Goal: Task Accomplishment & Management: Use online tool/utility

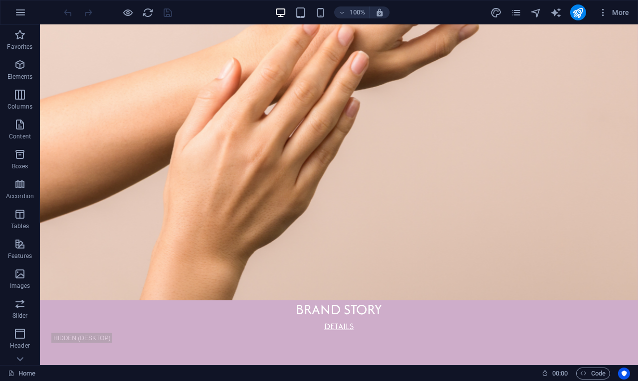
scroll to position [1935, 0]
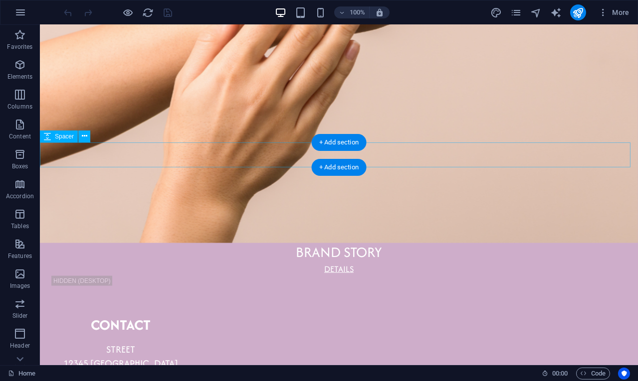
click at [232, 243] on div at bounding box center [339, 255] width 598 height 25
click at [250, 243] on div at bounding box center [339, 255] width 598 height 25
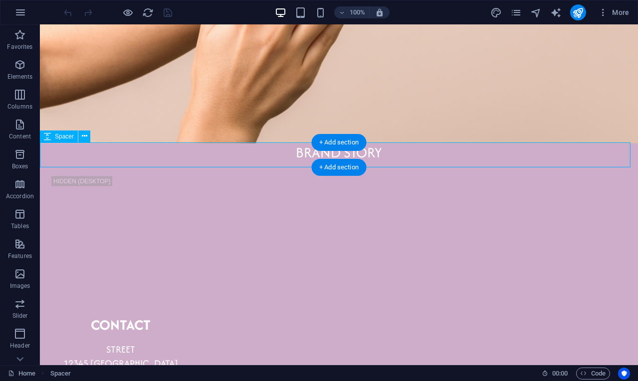
scroll to position [1319, 0]
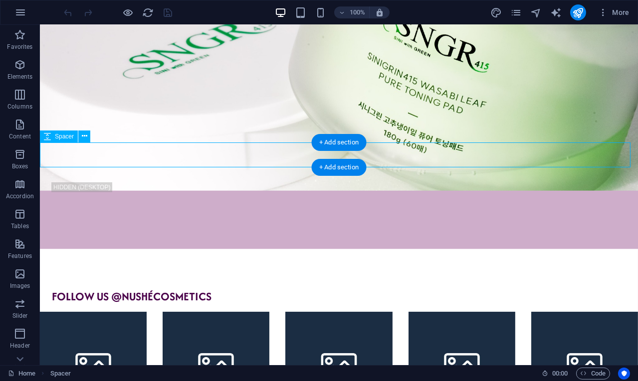
select select "px"
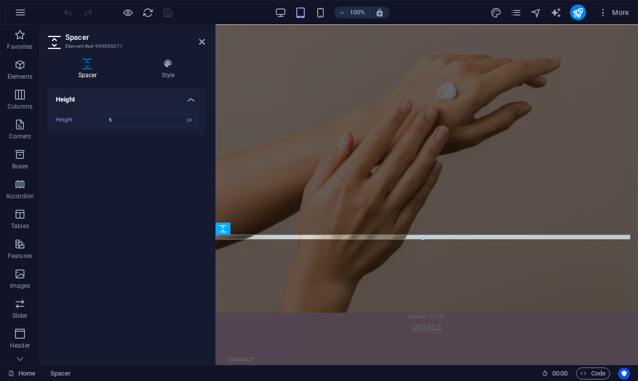
type input "5"
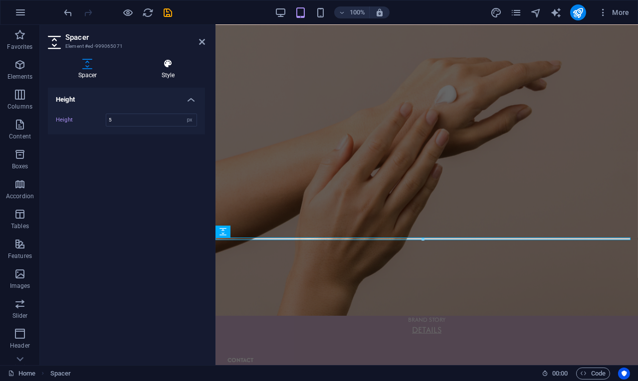
click at [167, 67] on icon at bounding box center [168, 64] width 74 height 10
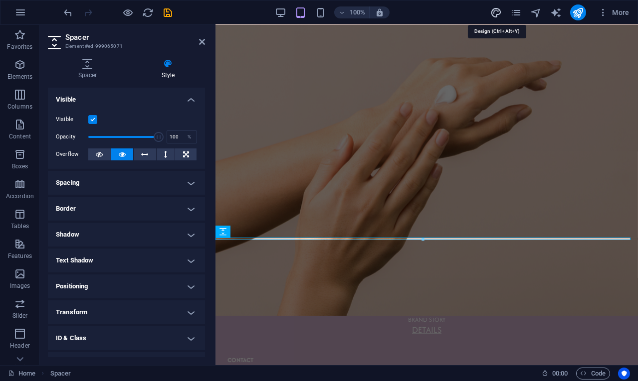
click at [491, 9] on icon "design" at bounding box center [495, 12] width 11 height 11
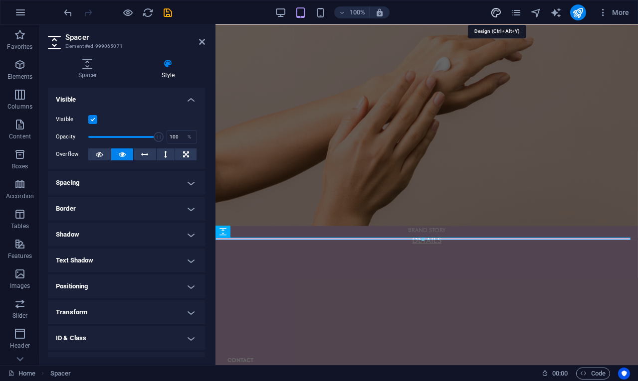
select select "px"
select select "500"
select select "px"
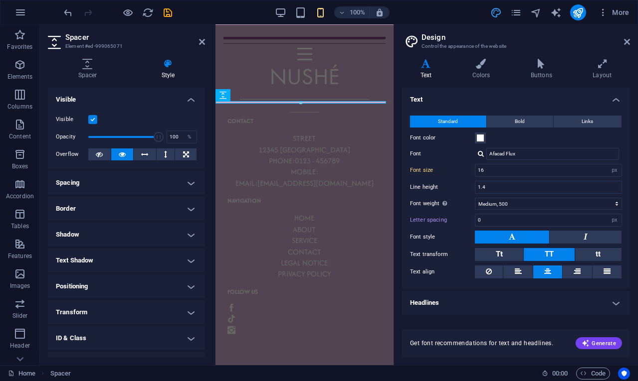
scroll to position [1296, 0]
click at [477, 70] on h4 "Colors" at bounding box center [483, 69] width 58 height 21
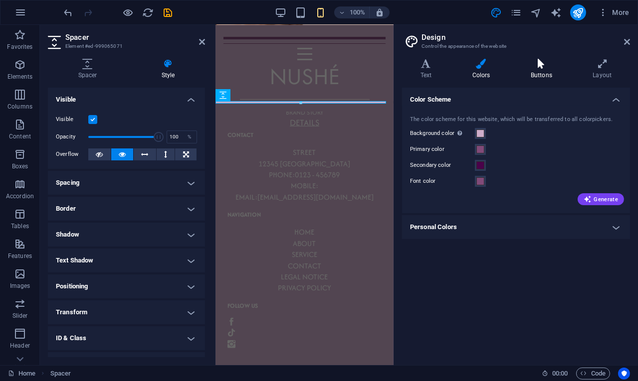
click at [541, 72] on h4 "Buttons" at bounding box center [543, 69] width 62 height 21
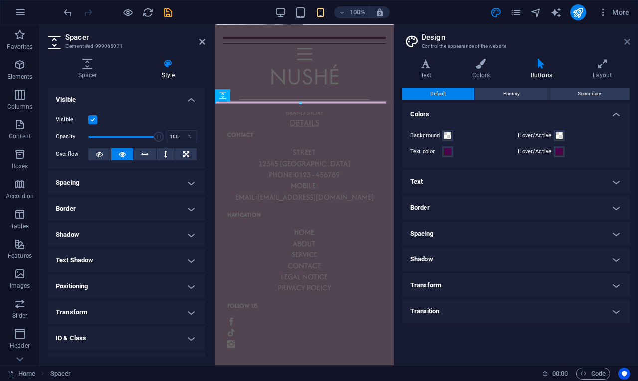
click at [629, 42] on icon at bounding box center [627, 42] width 6 height 8
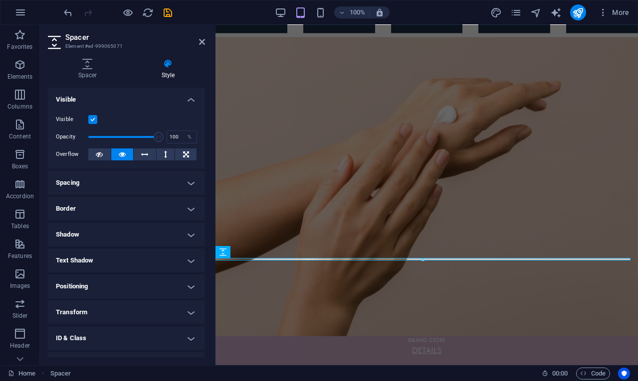
click at [148, 179] on h4 "Spacing" at bounding box center [126, 183] width 157 height 24
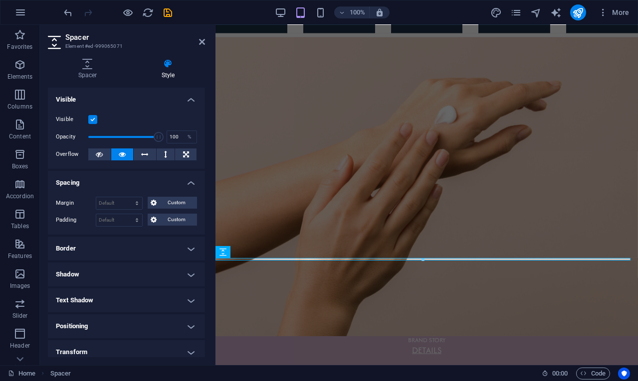
click at [144, 180] on h4 "Spacing" at bounding box center [126, 180] width 157 height 18
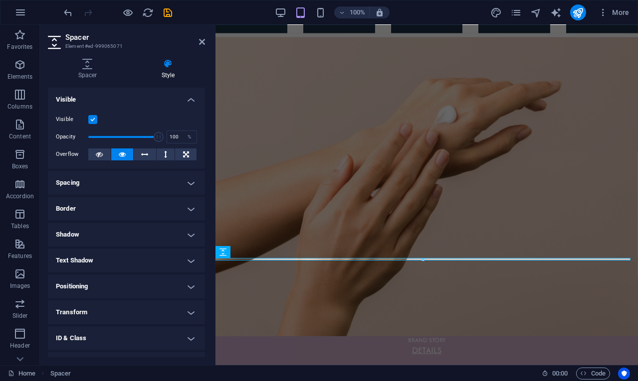
scroll to position [44, 0]
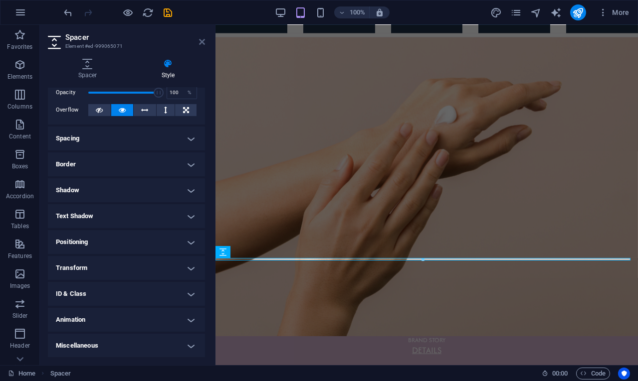
click at [199, 38] on icon at bounding box center [202, 42] width 6 height 8
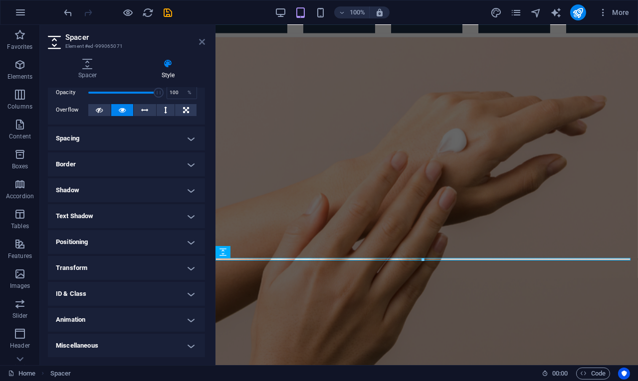
scroll to position [1894, 0]
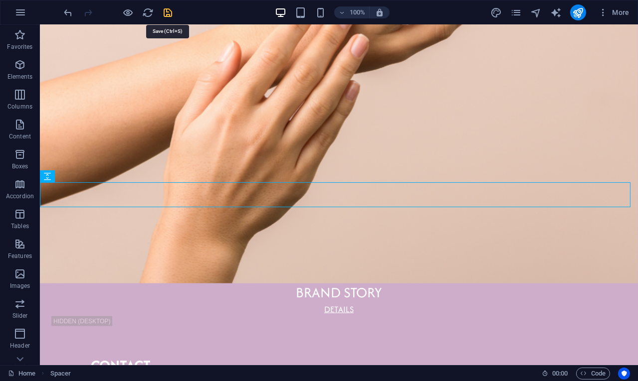
click at [169, 11] on icon "save" at bounding box center [168, 12] width 11 height 11
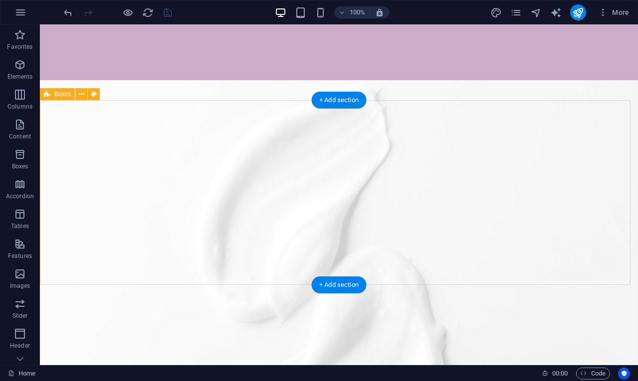
scroll to position [0, 0]
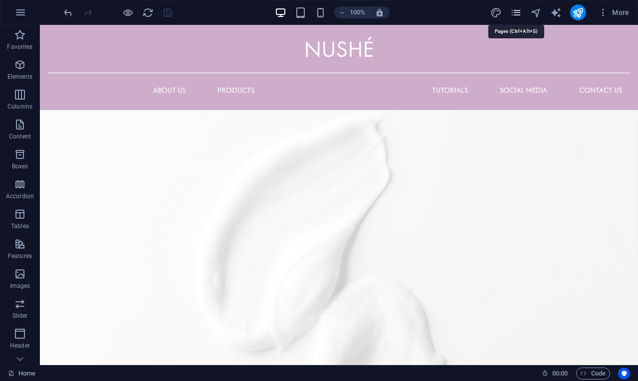
click at [512, 11] on icon "pages" at bounding box center [515, 12] width 11 height 11
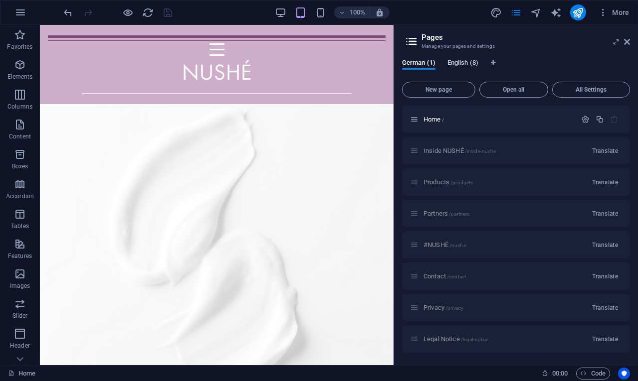
click at [469, 62] on span "English (8)" at bounding box center [462, 64] width 31 height 14
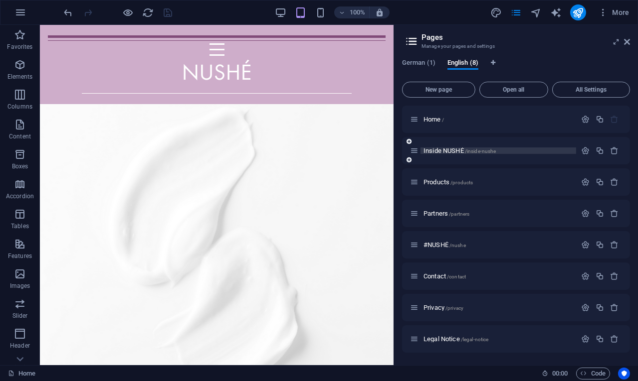
click at [453, 154] on span "Inside NUSHÉ /inside-nushe" at bounding box center [459, 150] width 72 height 7
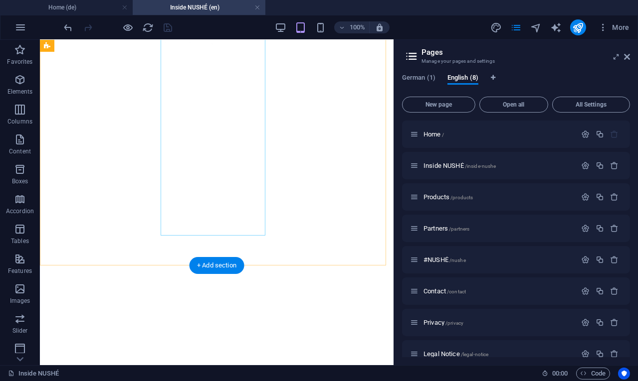
scroll to position [851, 0]
click at [439, 197] on span "Products /products" at bounding box center [447, 196] width 49 height 7
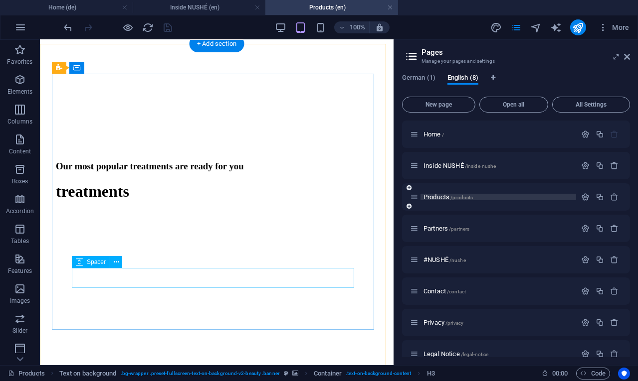
scroll to position [341, 0]
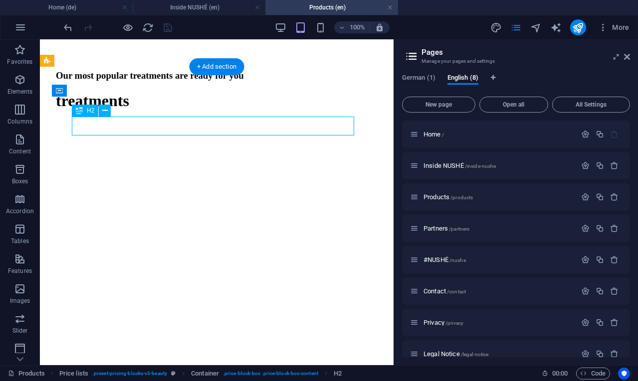
scroll to position [87, 0]
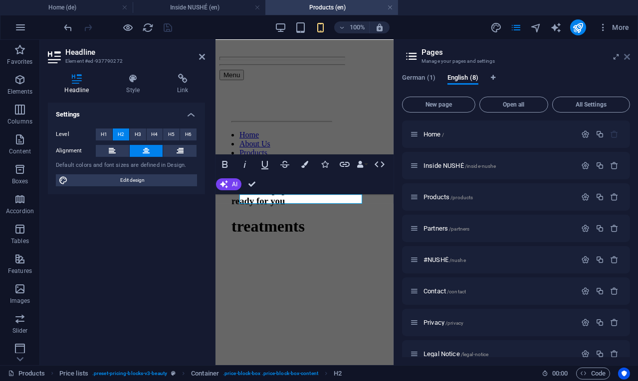
click at [626, 60] on icon at bounding box center [627, 57] width 6 height 8
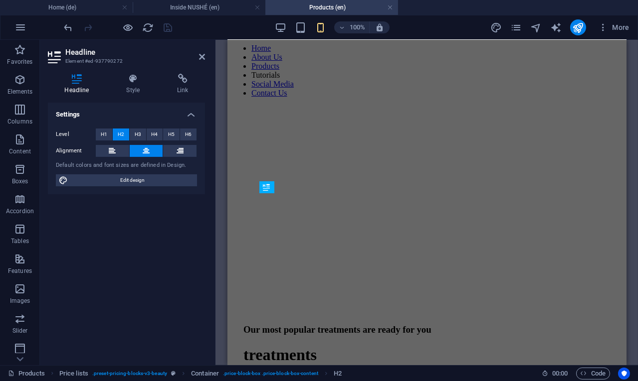
scroll to position [267, 0]
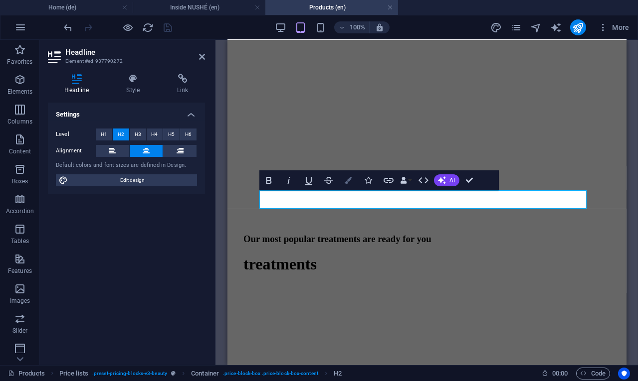
click at [346, 181] on icon "button" at bounding box center [348, 180] width 7 height 7
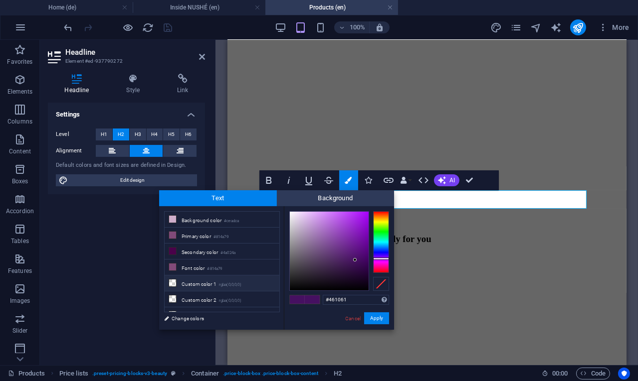
click at [196, 287] on li "Custom color 1 rgba(0,0,0,0)" at bounding box center [222, 284] width 115 height 16
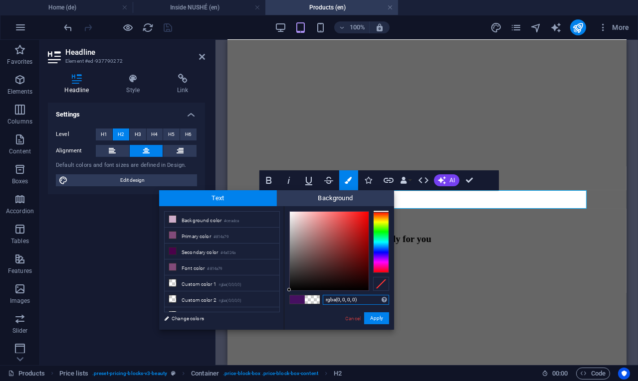
click at [353, 302] on input "rgba(0, 0, 0, 0)" at bounding box center [356, 300] width 66 height 10
click at [378, 324] on button "Apply" at bounding box center [376, 319] width 25 height 12
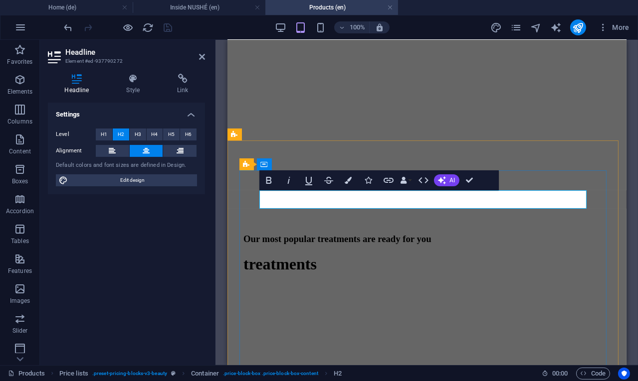
drag, startPoint x: 377, startPoint y: 201, endPoint x: 528, endPoint y: 199, distance: 151.6
click at [353, 180] on button "Colors" at bounding box center [348, 180] width 19 height 20
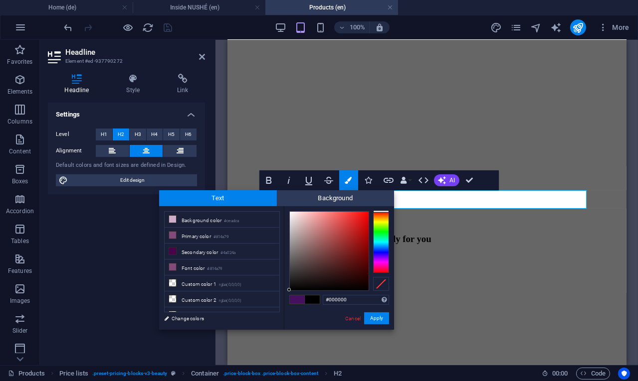
click at [289, 211] on div "#000000 Supported formats #0852ed rgb(8, 82, 237) rgba(8, 82, 237, 90%) hsv(221…" at bounding box center [339, 340] width 110 height 268
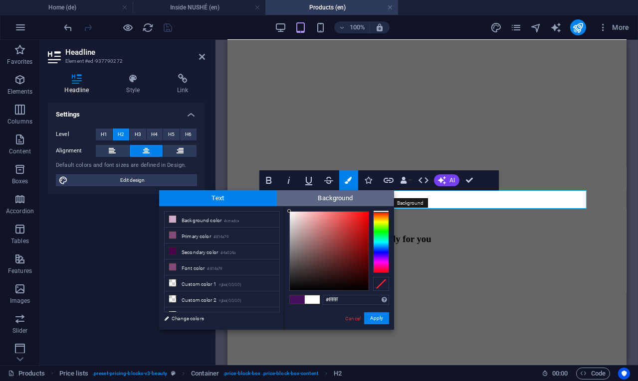
drag, startPoint x: 288, startPoint y: 289, endPoint x: 281, endPoint y: 201, distance: 88.0
click at [281, 201] on div "Text Background less Background color #ceadca Primary color #814a79 Secondary c…" at bounding box center [276, 260] width 235 height 140
click at [289, 212] on div at bounding box center [288, 211] width 3 height 3
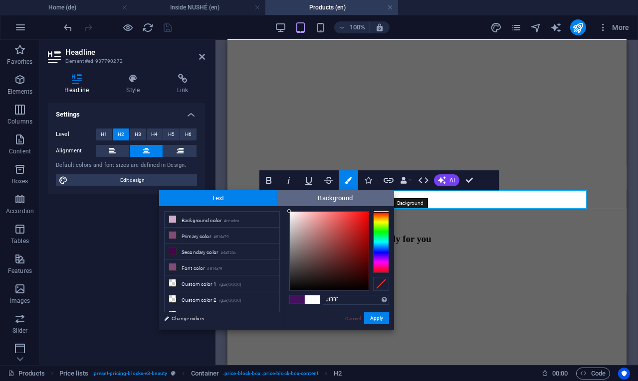
drag, startPoint x: 289, startPoint y: 212, endPoint x: 282, endPoint y: 203, distance: 10.7
click at [282, 203] on div "Text Background less Background color #ceadca Primary color #814a79 Secondary c…" at bounding box center [276, 260] width 235 height 140
click at [286, 208] on div "#ffffff Supported formats #0852ed rgb(8, 82, 237) rgba(8, 82, 237, 90%) hsv(221…" at bounding box center [339, 340] width 110 height 268
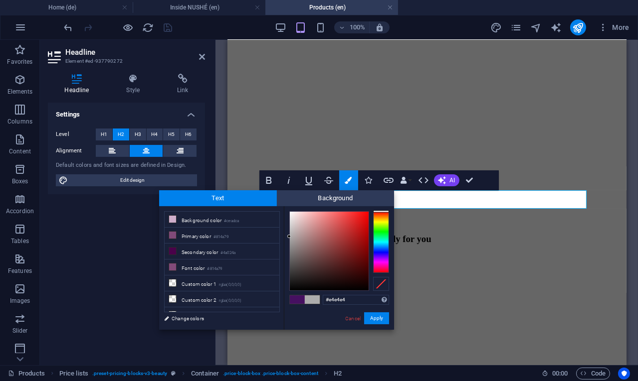
type input "#ffffff"
click at [246, 175] on div "H3 Text on background Container Price lists Price lists Container H2 Spacer Tex…" at bounding box center [426, 203] width 399 height 326
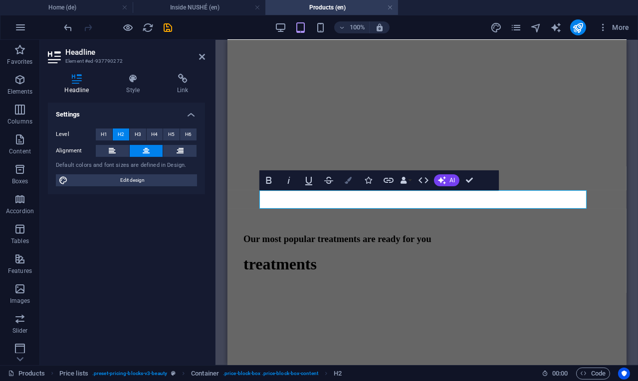
click at [346, 180] on icon "button" at bounding box center [348, 180] width 7 height 7
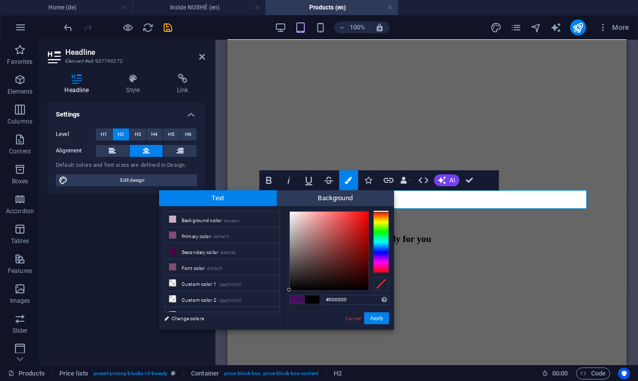
click at [288, 211] on div "#000000 Supported formats #0852ed rgb(8, 82, 237) rgba(8, 82, 237, 90%) hsv(221…" at bounding box center [339, 340] width 110 height 268
click at [292, 212] on div at bounding box center [329, 251] width 79 height 79
click at [292, 211] on div at bounding box center [291, 210] width 3 height 3
drag, startPoint x: 292, startPoint y: 211, endPoint x: 280, endPoint y: 213, distance: 12.1
click at [280, 213] on div "less Background color #ceadca Primary color #814a79 Secondary color #4a024a Fon…" at bounding box center [276, 268] width 235 height 124
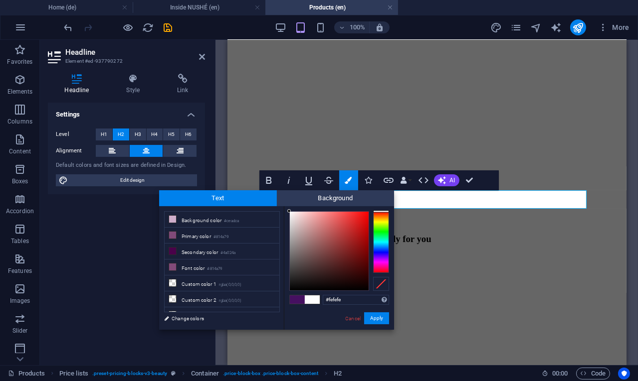
click at [289, 211] on div at bounding box center [288, 210] width 3 height 3
click at [287, 209] on div "#ffffff Supported formats #0852ed rgb(8, 82, 237) rgba(8, 82, 237, 90%) hsv(221…" at bounding box center [339, 340] width 110 height 268
type input "#ffffff"
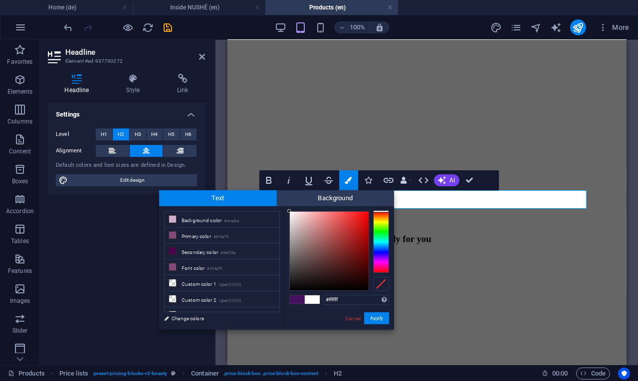
click at [289, 210] on div at bounding box center [288, 210] width 3 height 3
click at [380, 321] on button "Apply" at bounding box center [376, 319] width 25 height 12
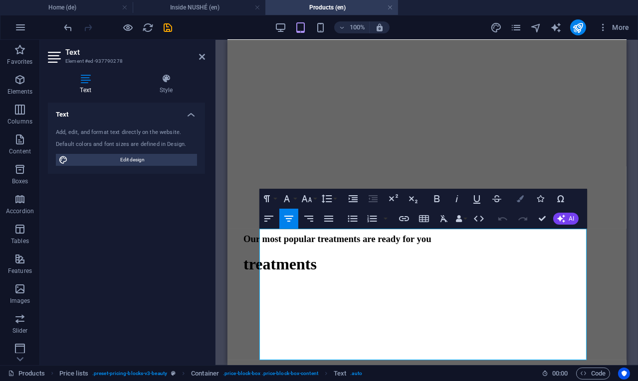
click at [519, 198] on icon "button" at bounding box center [520, 198] width 7 height 7
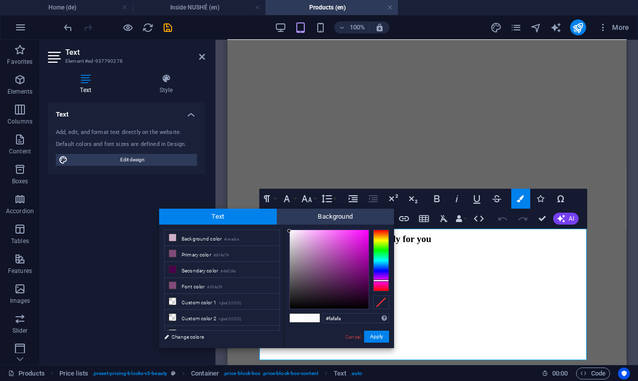
click at [289, 231] on div at bounding box center [329, 270] width 80 height 80
drag, startPoint x: 289, startPoint y: 230, endPoint x: 287, endPoint y: 218, distance: 12.1
click at [287, 218] on div "Text Background less Background color #ceadca Primary color #814a79 Secondary c…" at bounding box center [276, 279] width 235 height 140
click at [288, 229] on div at bounding box center [288, 229] width 3 height 3
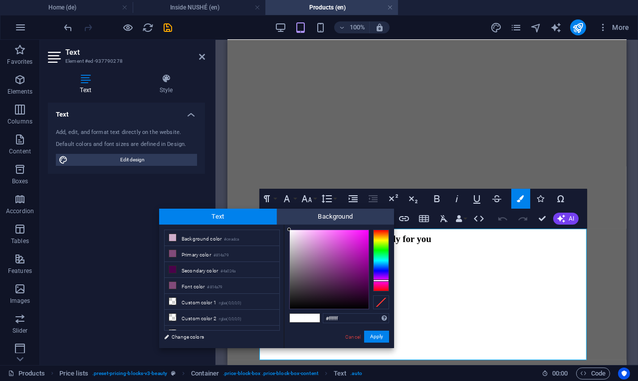
click at [288, 229] on div at bounding box center [288, 229] width 3 height 3
click at [376, 340] on button "Apply" at bounding box center [376, 337] width 25 height 12
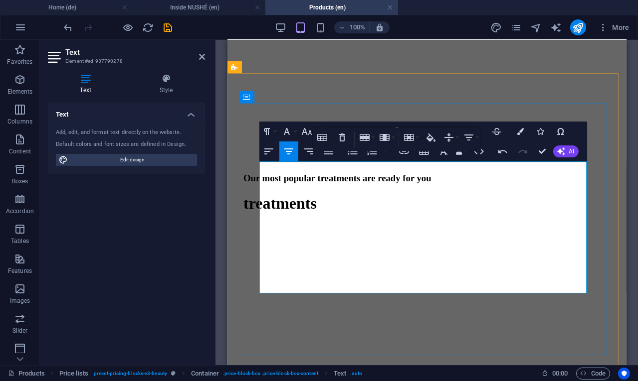
scroll to position [337, 0]
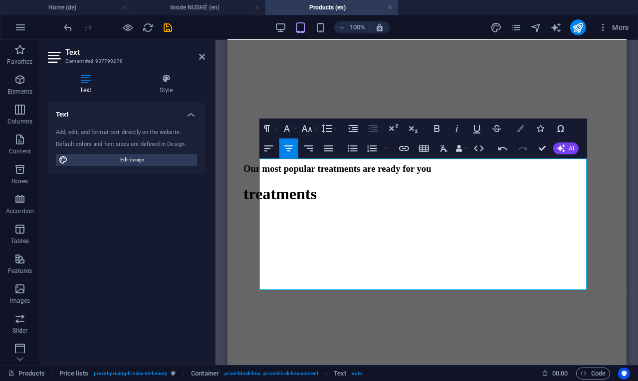
click at [517, 125] on icon "button" at bounding box center [520, 128] width 7 height 7
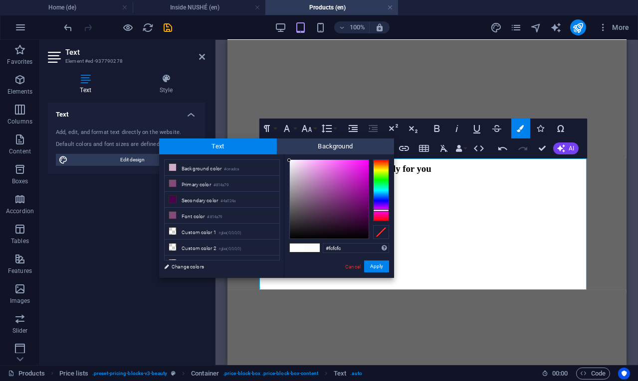
click at [289, 161] on div at bounding box center [329, 200] width 80 height 80
drag, startPoint x: 289, startPoint y: 159, endPoint x: 288, endPoint y: 146, distance: 13.5
click at [288, 146] on div "Text Background less Background color #ceadca Primary color #814a79 Secondary c…" at bounding box center [276, 209] width 235 height 140
click at [290, 158] on div at bounding box center [289, 159] width 3 height 3
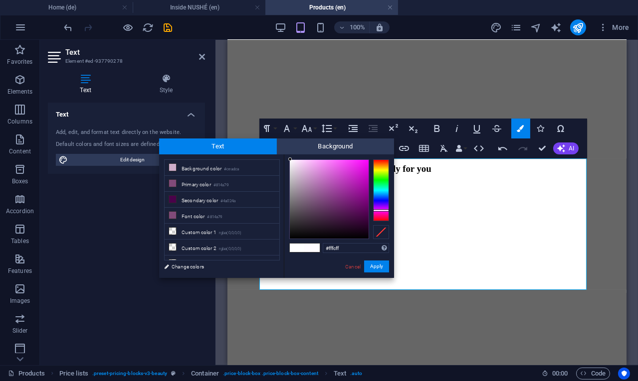
click at [290, 158] on div at bounding box center [289, 159] width 3 height 3
type input "#ffffff"
click at [286, 158] on div "#ffffff Supported formats #0852ed rgb(8, 82, 237) rgba(8, 82, 237, 90%) hsv(221…" at bounding box center [339, 289] width 110 height 268
click at [288, 158] on div at bounding box center [288, 159] width 3 height 3
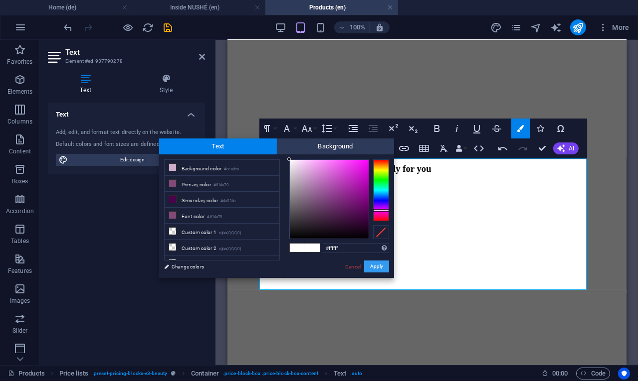
click at [373, 266] on button "Apply" at bounding box center [376, 267] width 25 height 12
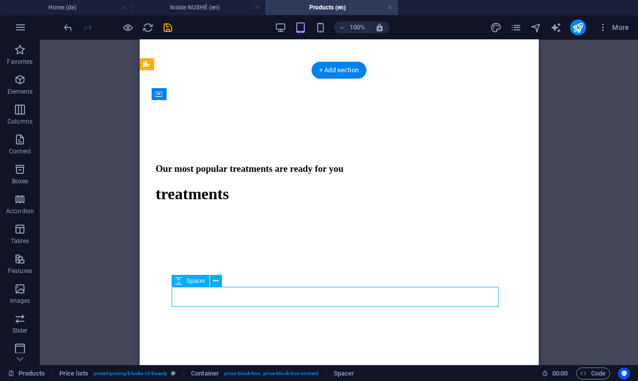
select select "px"
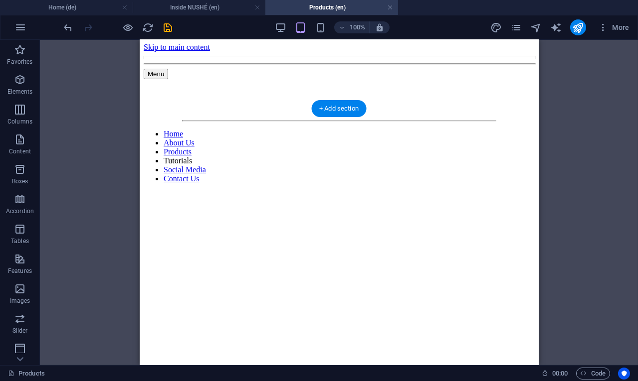
scroll to position [0, 0]
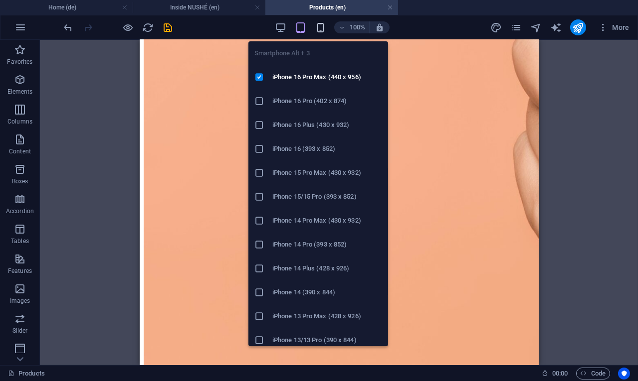
click at [321, 24] on icon "button" at bounding box center [320, 27] width 11 height 11
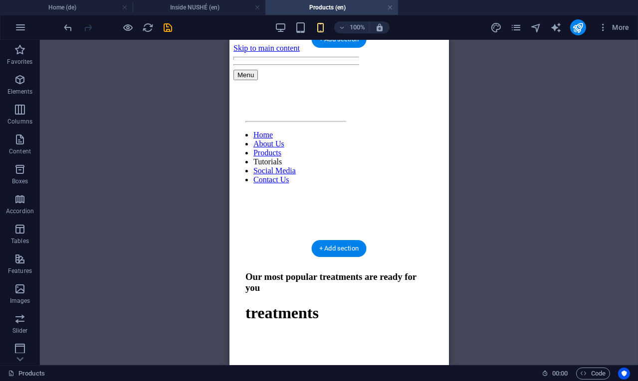
drag, startPoint x: 384, startPoint y: 73, endPoint x: 427, endPoint y: 70, distance: 43.5
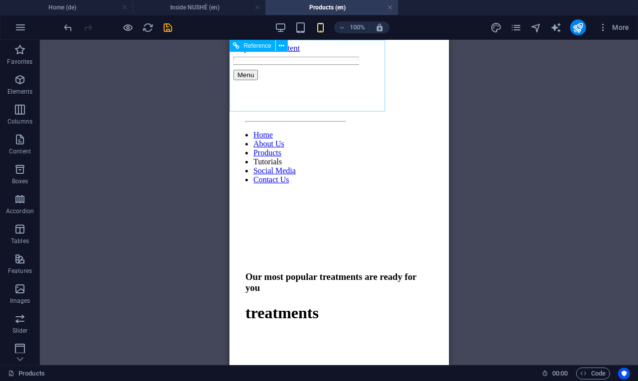
click at [357, 70] on div "Menu" at bounding box center [295, 75] width 125 height 10
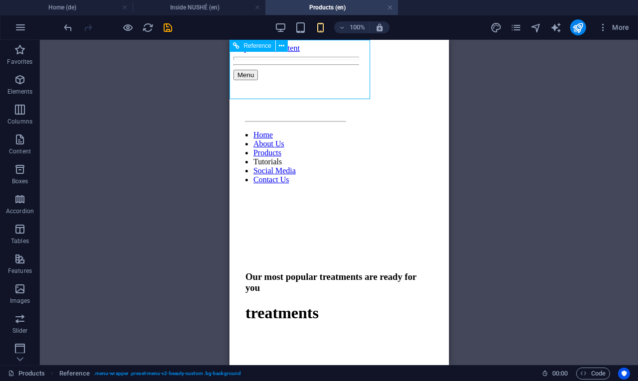
click at [357, 131] on nav "Home About Us Products Tutorials Social Media Contact Us" at bounding box center [295, 158] width 125 height 54
click at [228, 65] on div "Container H3 Text on background Container Price lists Container H2 Spacer Text …" at bounding box center [339, 203] width 598 height 326
click at [300, 34] on div "100%" at bounding box center [331, 27] width 115 height 16
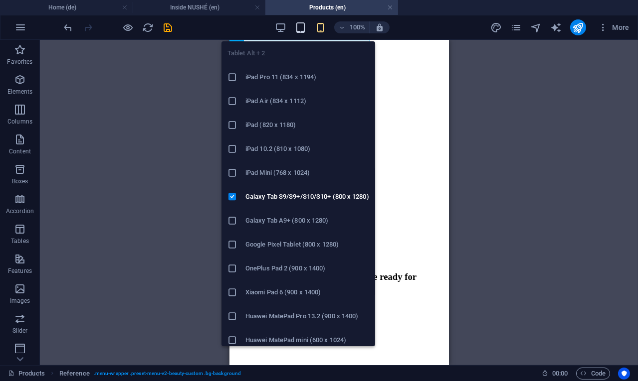
click at [303, 27] on icon "button" at bounding box center [300, 27] width 11 height 11
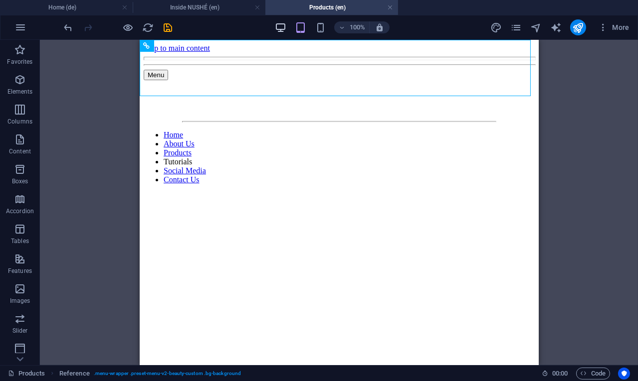
click at [286, 27] on icon "button" at bounding box center [280, 27] width 11 height 11
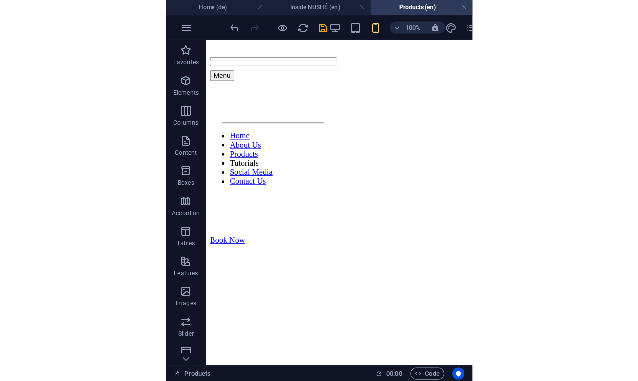
scroll to position [1492, 0]
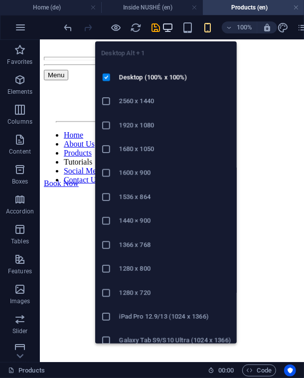
click at [168, 29] on icon "button" at bounding box center [168, 27] width 11 height 11
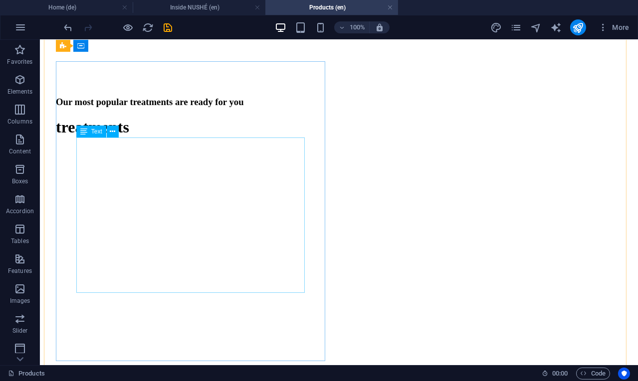
scroll to position [359, 0]
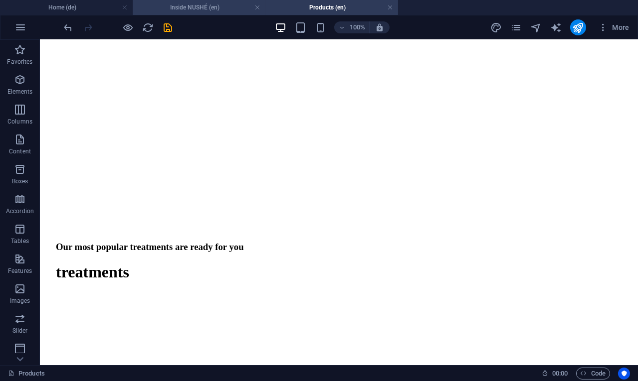
click at [217, 12] on h4 "Inside NUSHÉ (en)" at bounding box center [199, 7] width 133 height 11
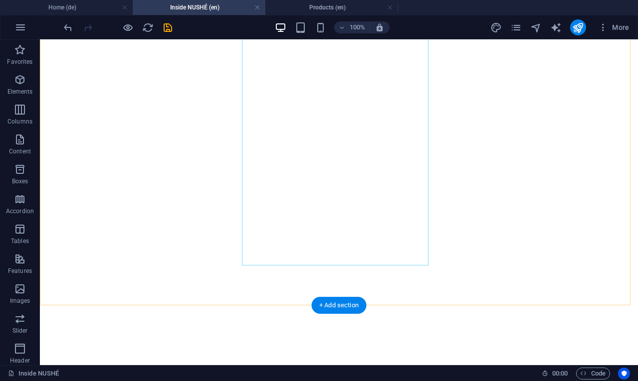
scroll to position [1352, 0]
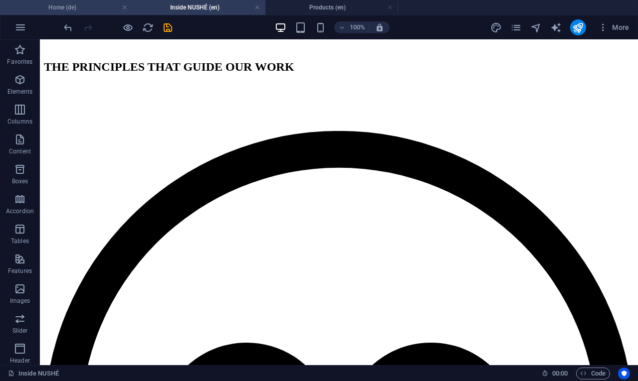
click at [98, 7] on h4 "Home (de)" at bounding box center [66, 7] width 133 height 11
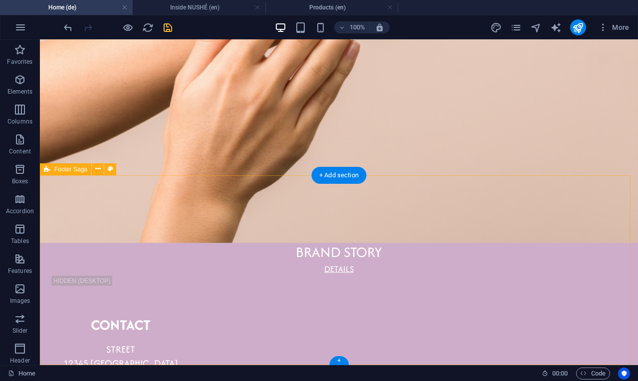
scroll to position [1822, 0]
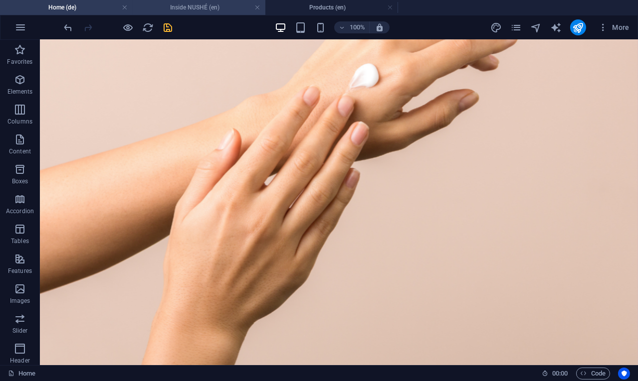
click at [184, 9] on h4 "Inside NUSHÉ (en)" at bounding box center [199, 7] width 133 height 11
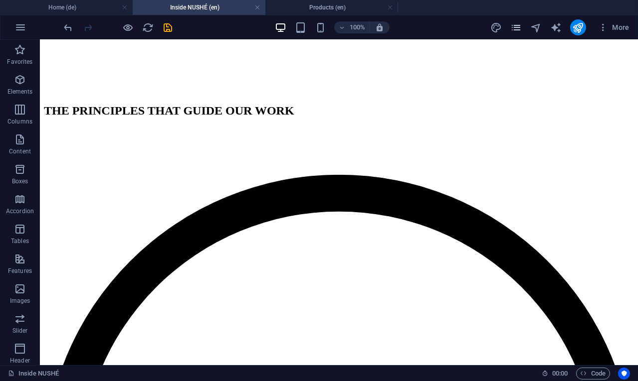
click at [514, 31] on icon "pages" at bounding box center [515, 27] width 11 height 11
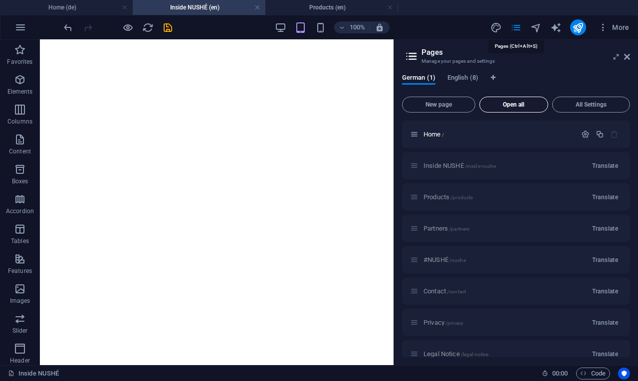
scroll to position [859, 0]
click at [468, 75] on span "English (8)" at bounding box center [462, 79] width 31 height 14
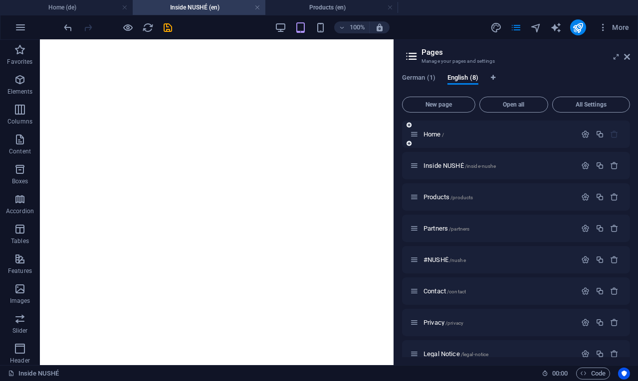
click at [431, 139] on div "Home /" at bounding box center [493, 134] width 166 height 11
click at [431, 131] on span "Home /" at bounding box center [433, 134] width 20 height 7
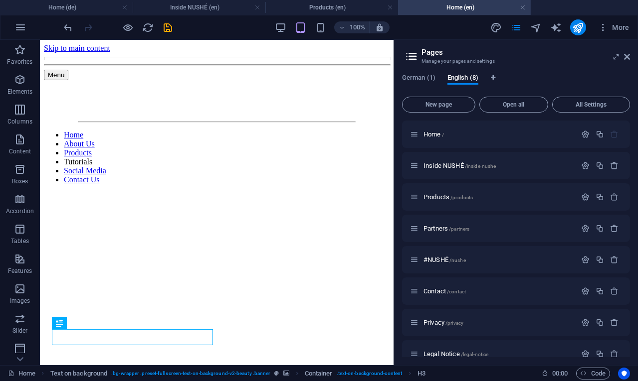
scroll to position [0, 0]
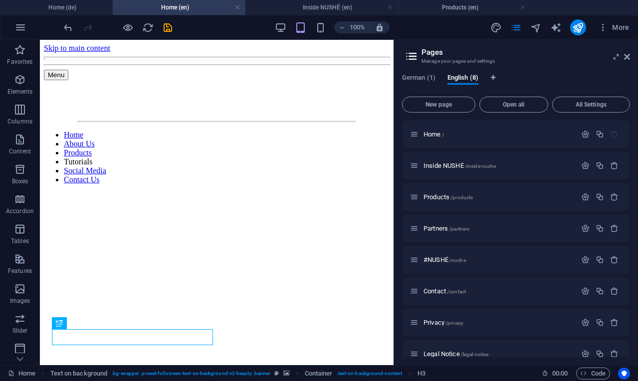
drag, startPoint x: 439, startPoint y: 7, endPoint x: 155, endPoint y: 28, distance: 285.4
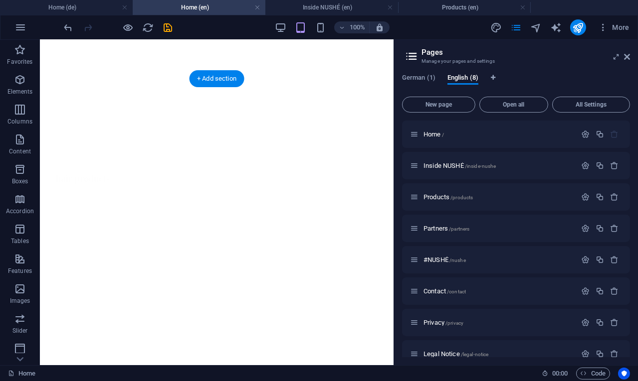
scroll to position [723, 0]
click at [347, 11] on h4 "Inside NUSHÉ (en)" at bounding box center [331, 7] width 133 height 11
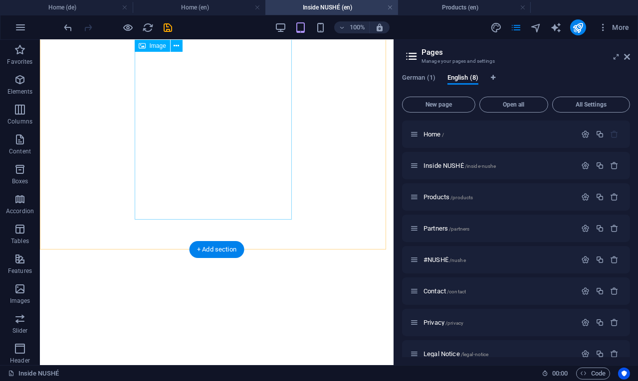
scroll to position [857, 0]
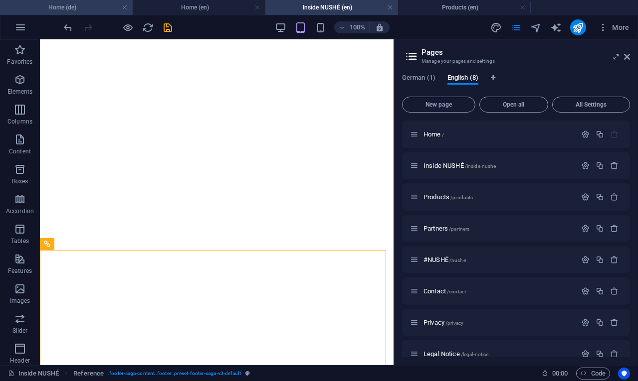
click at [100, 6] on h4 "Home (de)" at bounding box center [66, 7] width 133 height 11
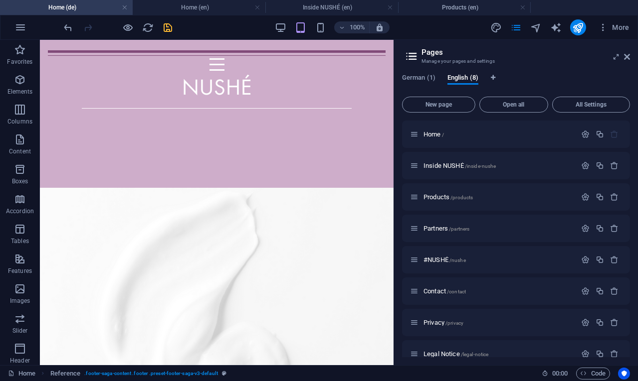
scroll to position [0, 0]
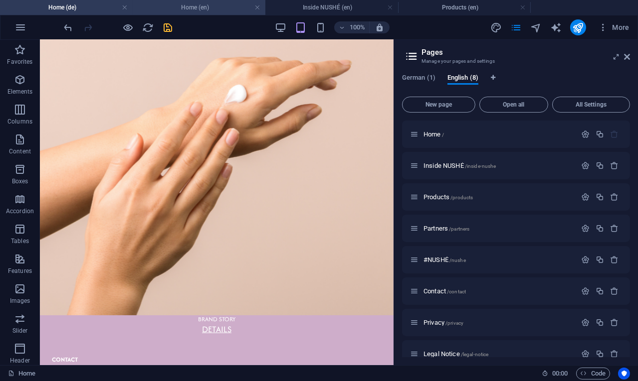
click at [175, 9] on h4 "Home (en)" at bounding box center [199, 7] width 133 height 11
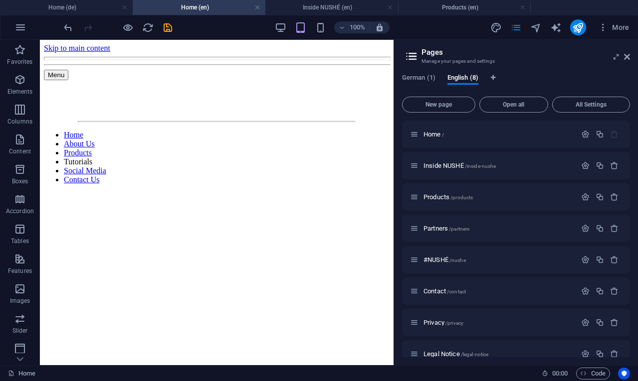
scroll to position [723, 0]
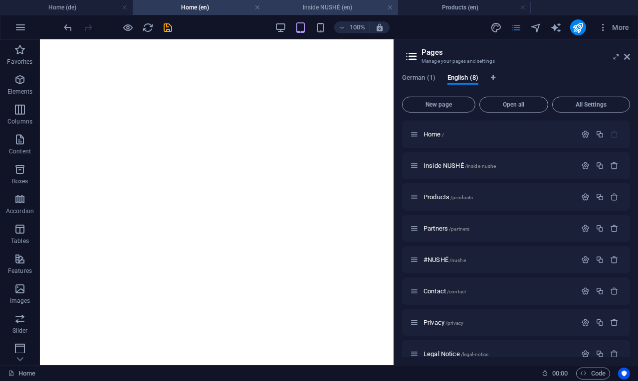
click at [290, 12] on h4 "Inside NUSHÉ (en)" at bounding box center [331, 7] width 133 height 11
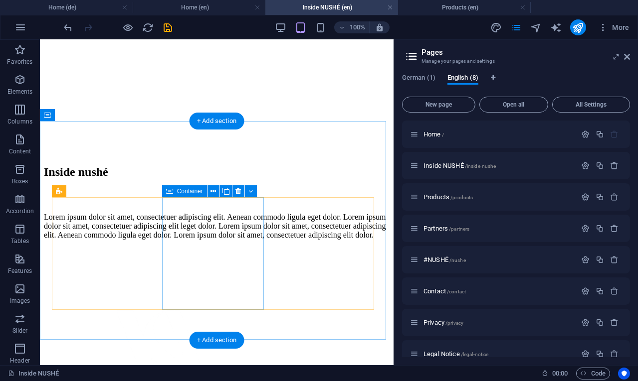
scroll to position [467, 0]
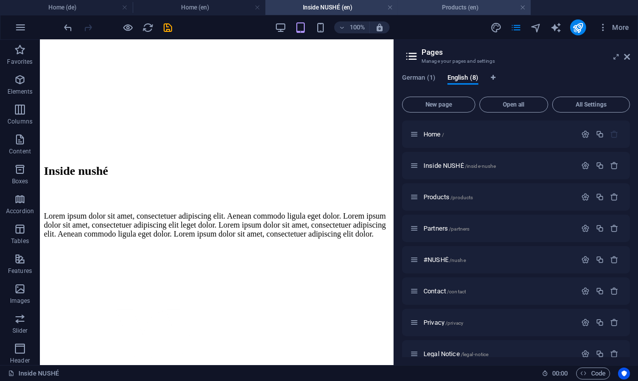
click at [465, 10] on h4 "Products (en)" at bounding box center [464, 7] width 133 height 11
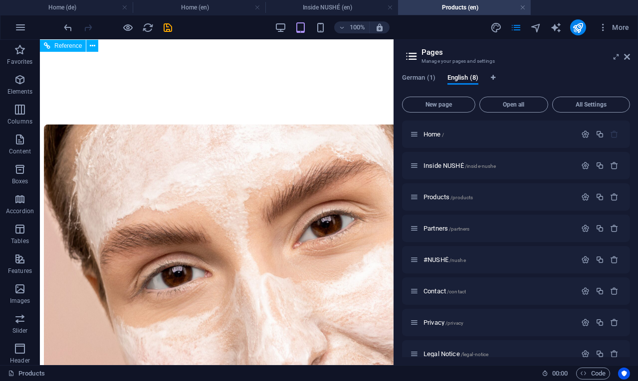
scroll to position [663, 0]
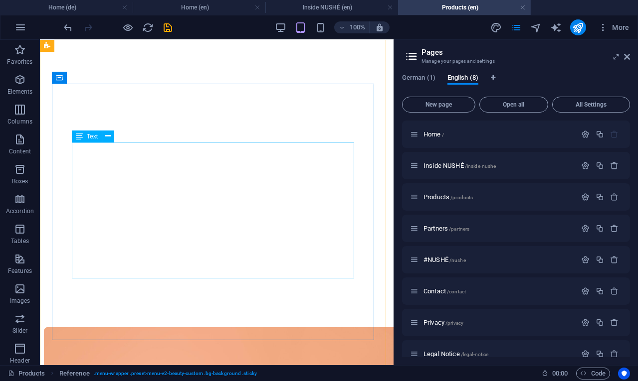
scroll to position [1776, 0]
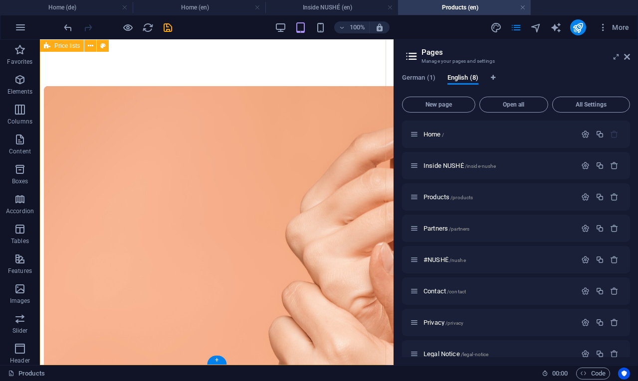
click at [181, 360] on div "Beauty care Eyebrow lift $ 20 Eyelash curl $ 30 Lip plumper $ 40 Eyebrow tint $…" at bounding box center [216, 326] width 345 height 3223
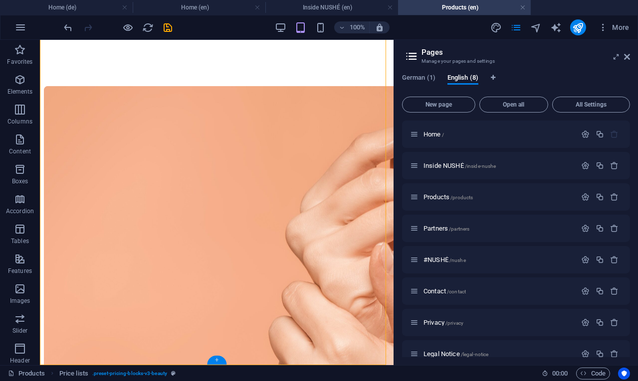
click at [218, 360] on div "+" at bounding box center [216, 360] width 19 height 9
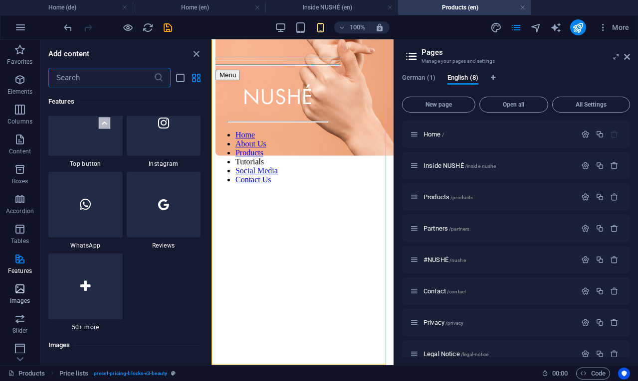
scroll to position [0, 0]
click at [16, 259] on icon "button" at bounding box center [20, 256] width 12 height 12
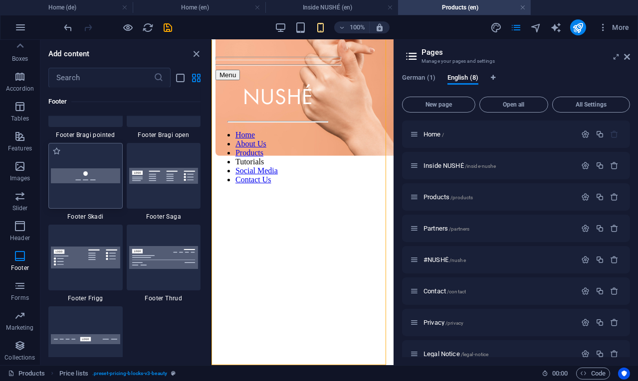
click at [91, 175] on img at bounding box center [85, 175] width 69 height 14
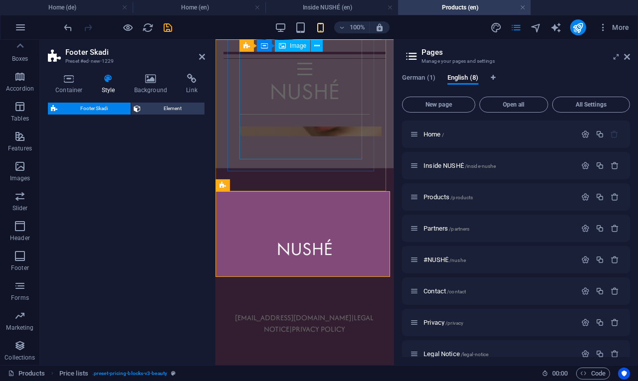
select select "rem"
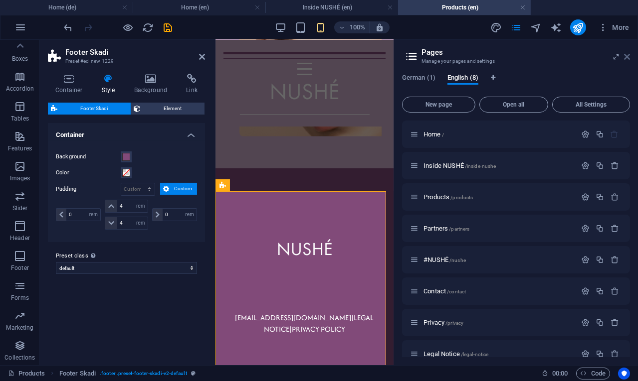
click at [626, 57] on icon at bounding box center [627, 57] width 6 height 8
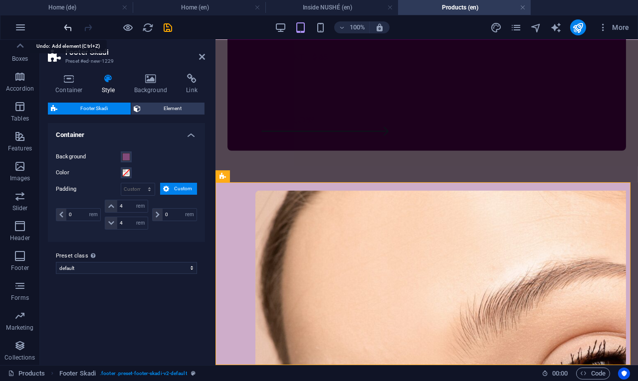
click at [67, 24] on icon "undo" at bounding box center [68, 27] width 11 height 11
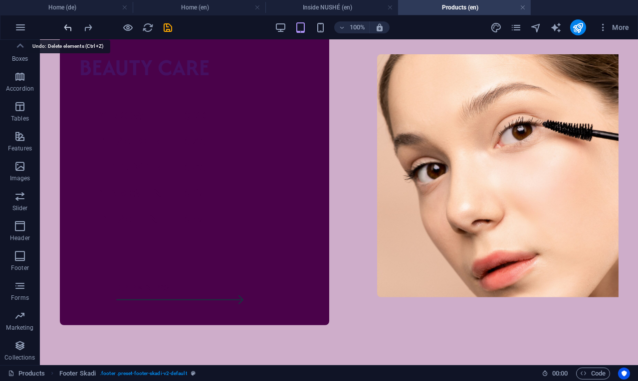
scroll to position [1178, 0]
click at [521, 22] on icon "pages" at bounding box center [515, 27] width 11 height 11
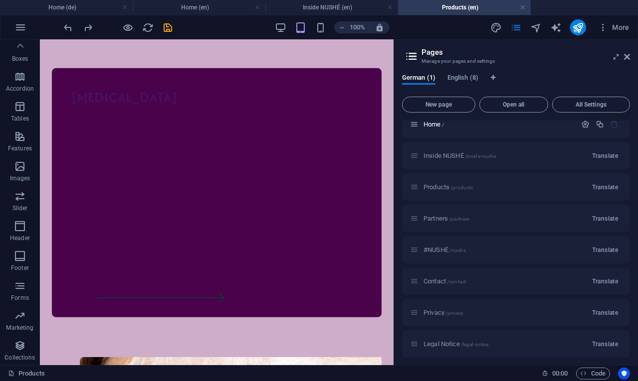
scroll to position [14, 0]
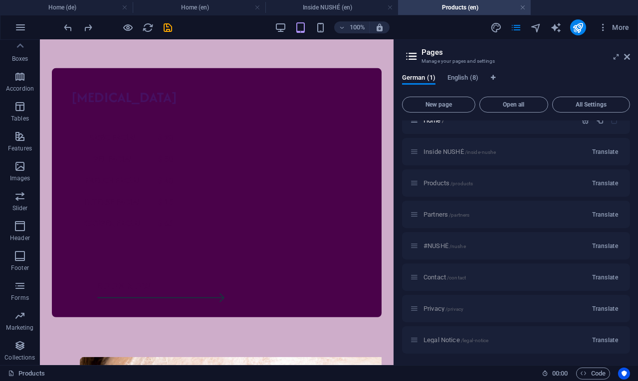
click at [434, 279] on div "Contact /contact Translate" at bounding box center [516, 277] width 228 height 27
click at [461, 78] on span "English (8)" at bounding box center [462, 79] width 31 height 14
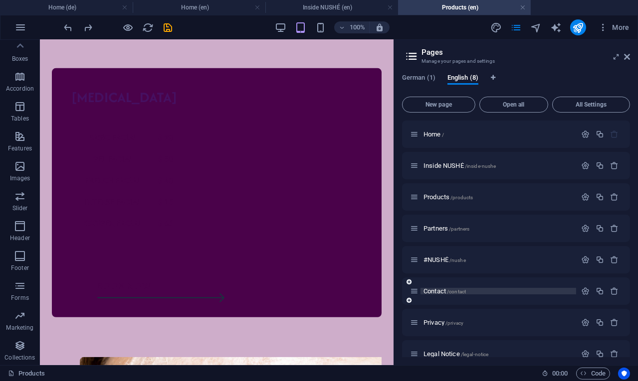
click at [438, 291] on span "Contact /contact" at bounding box center [444, 291] width 42 height 7
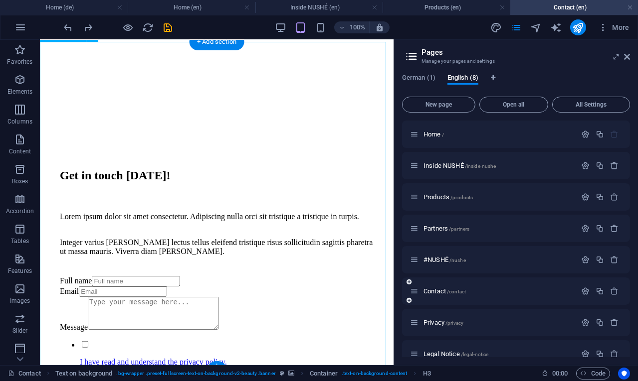
scroll to position [747, 0]
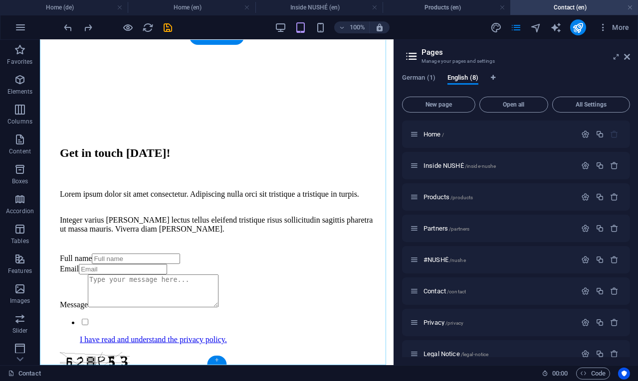
click at [215, 361] on div "+" at bounding box center [216, 360] width 19 height 9
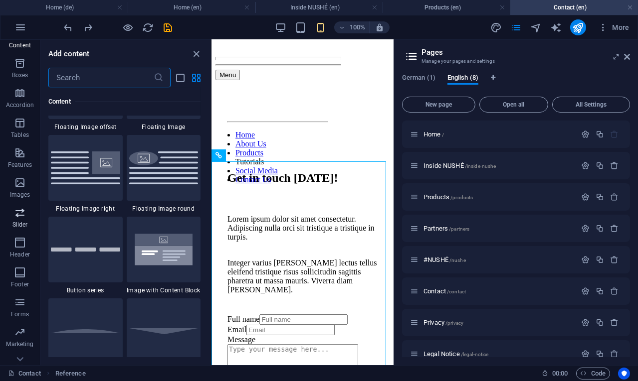
scroll to position [123, 0]
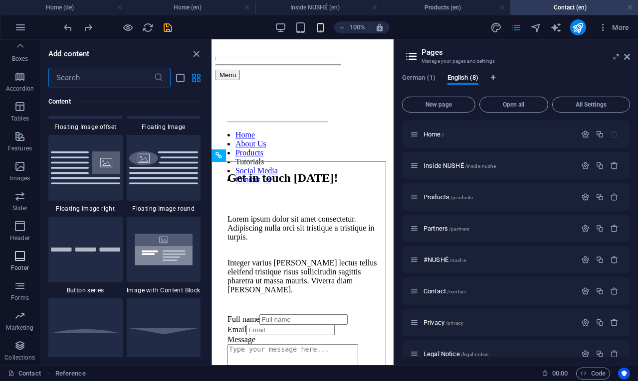
click at [18, 262] on span "Footer" at bounding box center [20, 262] width 40 height 24
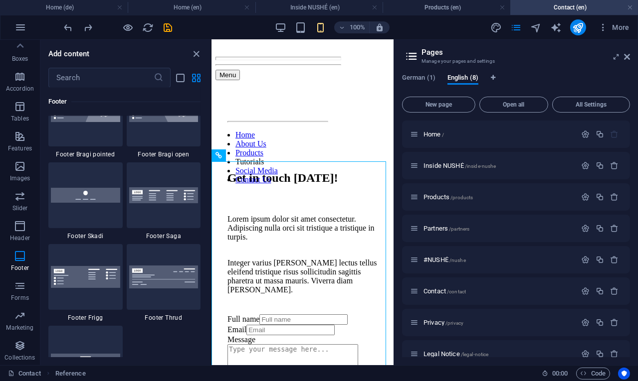
scroll to position [6951, 0]
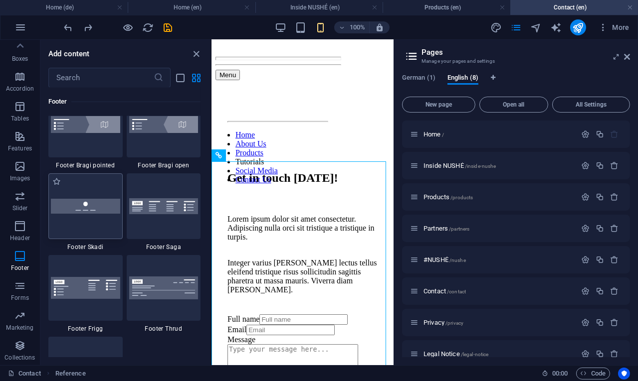
drag, startPoint x: 84, startPoint y: 220, endPoint x: 27, endPoint y: 215, distance: 57.5
click at [84, 220] on div at bounding box center [85, 206] width 74 height 66
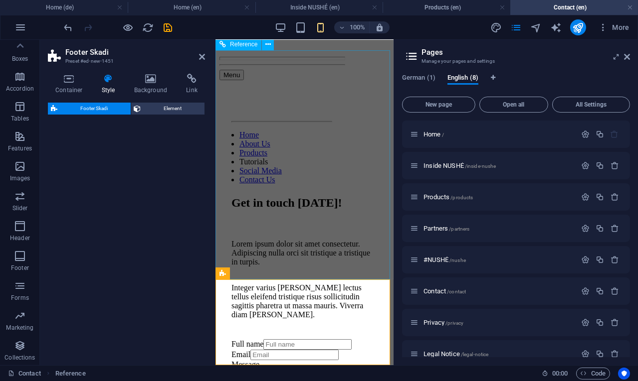
select select "rem"
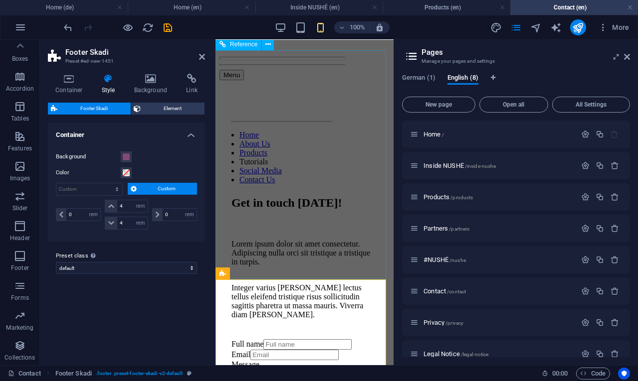
scroll to position [674, 0]
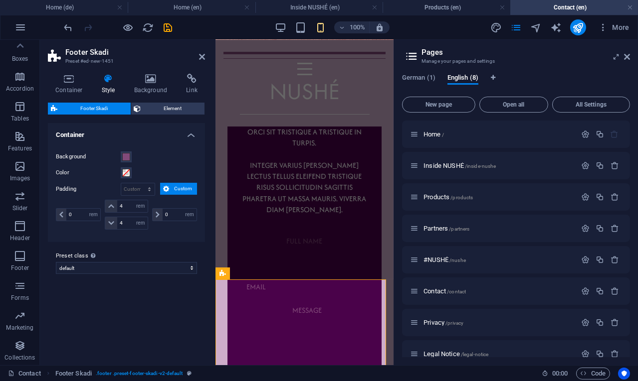
click at [630, 56] on aside "Pages Manage your pages and settings German (1) English (8) New page Open all A…" at bounding box center [515, 203] width 244 height 326
click at [627, 57] on icon at bounding box center [627, 57] width 6 height 8
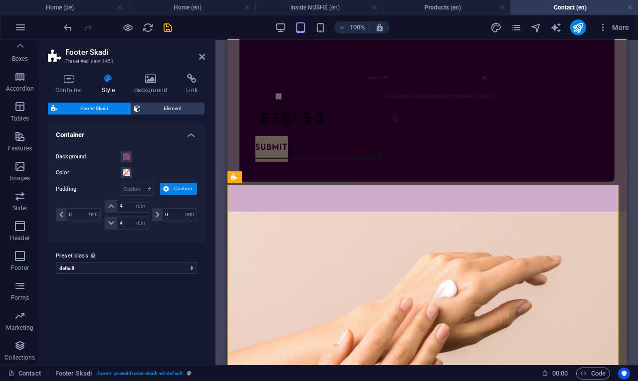
scroll to position [923, 0]
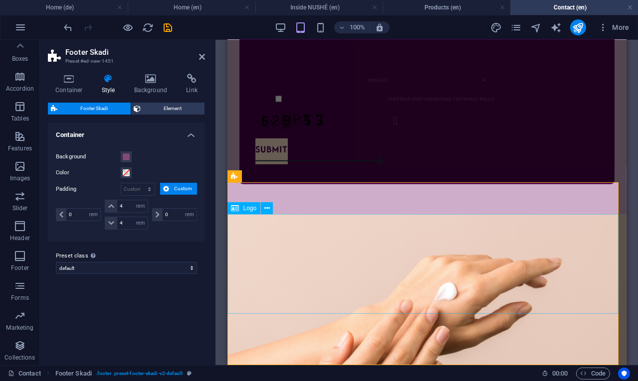
click at [127, 155] on span at bounding box center [126, 157] width 8 height 8
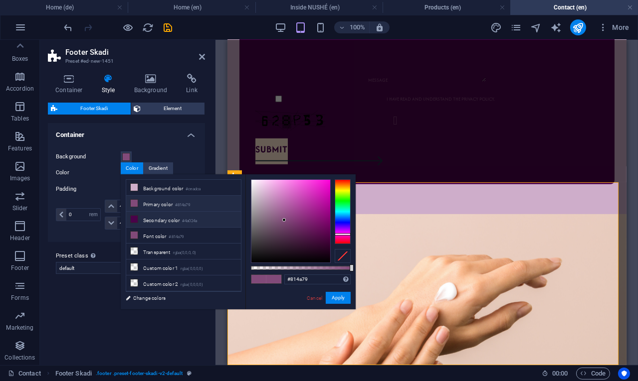
click at [137, 218] on icon at bounding box center [134, 219] width 7 height 7
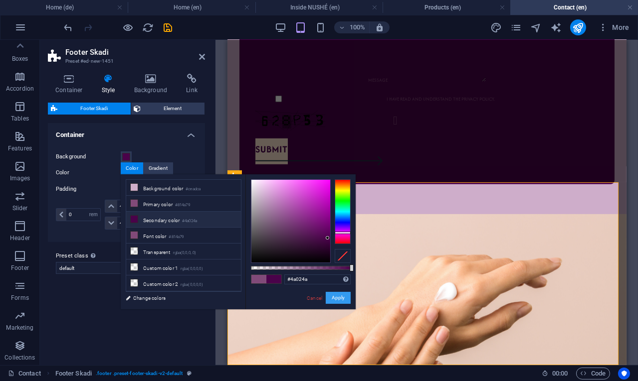
click at [338, 301] on button "Apply" at bounding box center [338, 298] width 25 height 12
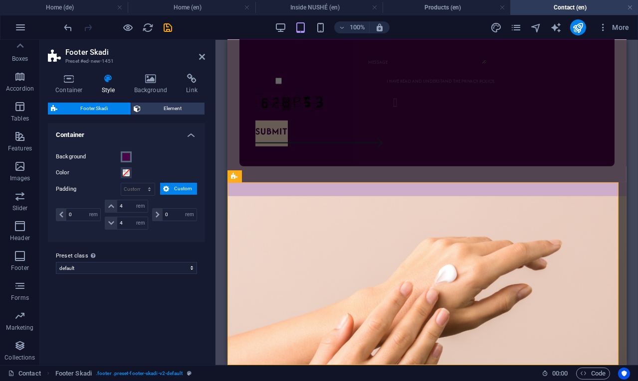
click at [126, 161] on span at bounding box center [126, 157] width 8 height 8
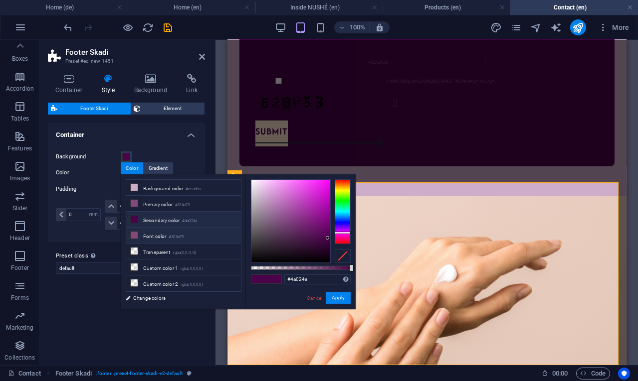
click at [141, 233] on li "Font color #814a79" at bounding box center [183, 236] width 115 height 16
type input "#814a79"
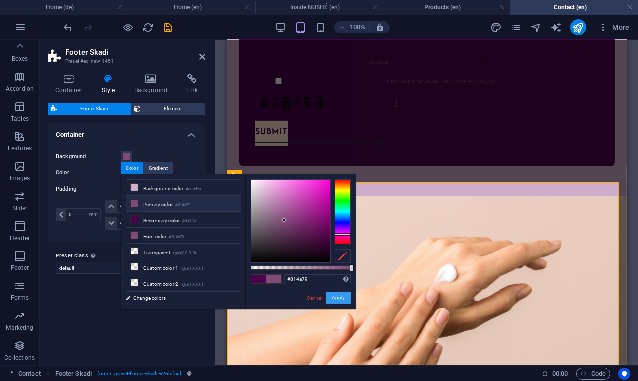
click at [331, 298] on button "Apply" at bounding box center [338, 298] width 25 height 12
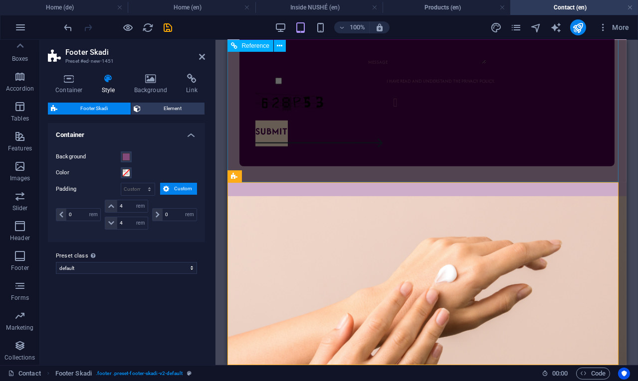
click at [304, 196] on div "Brand story Details" at bounding box center [426, 360] width 399 height 329
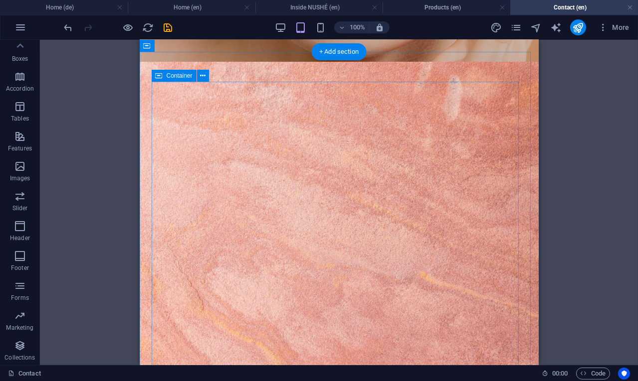
scroll to position [355, 0]
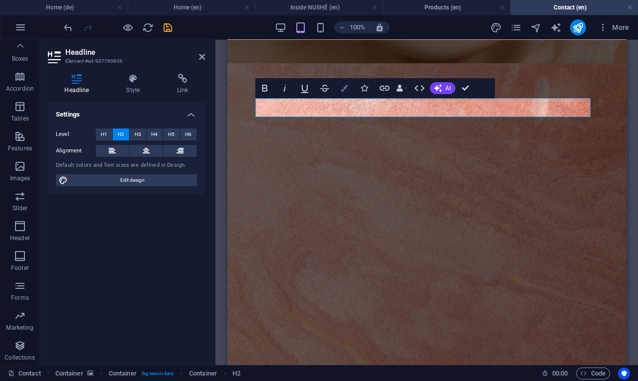
click at [349, 89] on button "Colors" at bounding box center [344, 88] width 19 height 20
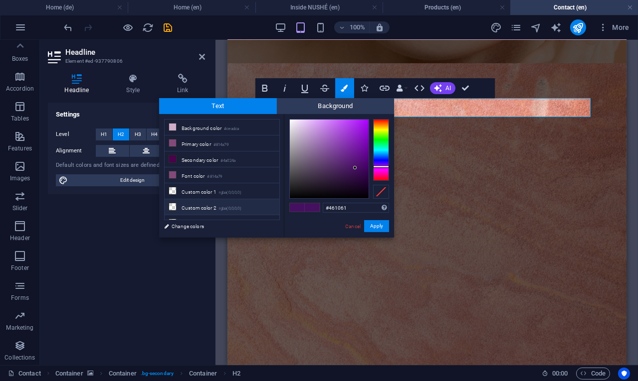
click at [195, 204] on li "Custom color 2 rgba(0,0,0,0)" at bounding box center [222, 207] width 115 height 16
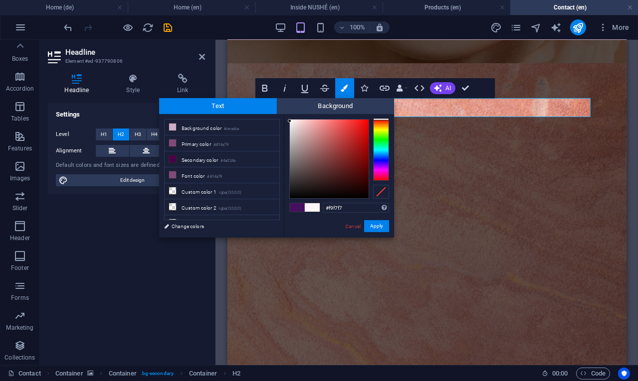
click at [290, 121] on div at bounding box center [329, 159] width 79 height 79
type input "#ffffff"
drag, startPoint x: 290, startPoint y: 121, endPoint x: 288, endPoint y: 113, distance: 8.2
click at [288, 113] on div "Text Background less Background color #ceadca Primary color #814a79 Secondary c…" at bounding box center [276, 168] width 235 height 140
click at [289, 118] on div at bounding box center [288, 118] width 3 height 3
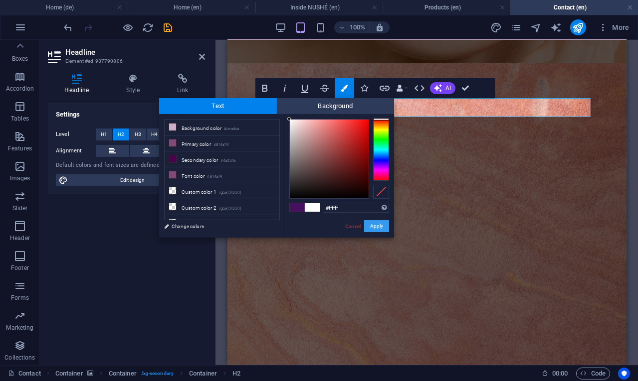
click at [374, 229] on button "Apply" at bounding box center [376, 226] width 25 height 12
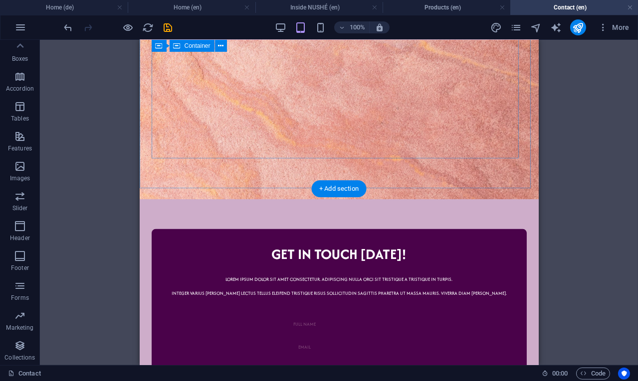
scroll to position [575, 0]
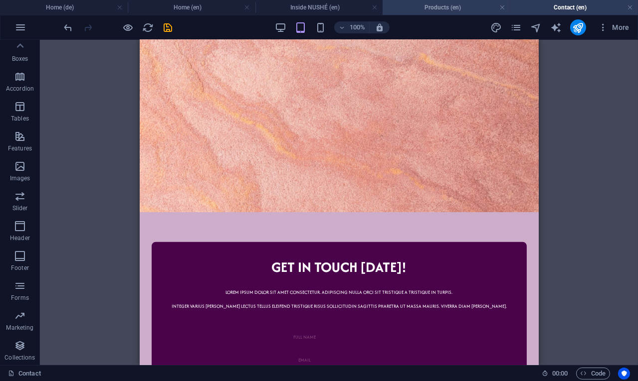
click at [421, 5] on h4 "Products (en)" at bounding box center [446, 7] width 128 height 11
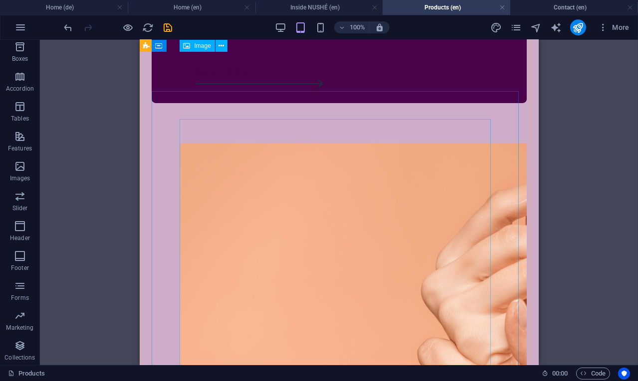
scroll to position [472, 0]
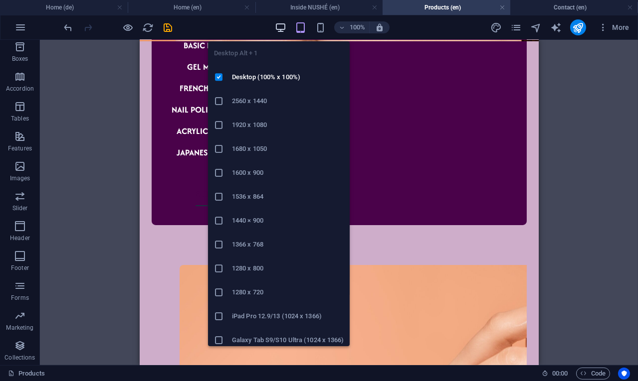
click at [279, 22] on icon "button" at bounding box center [280, 27] width 11 height 11
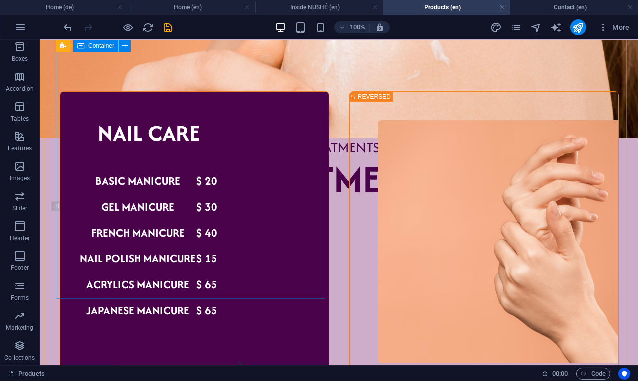
scroll to position [472, 0]
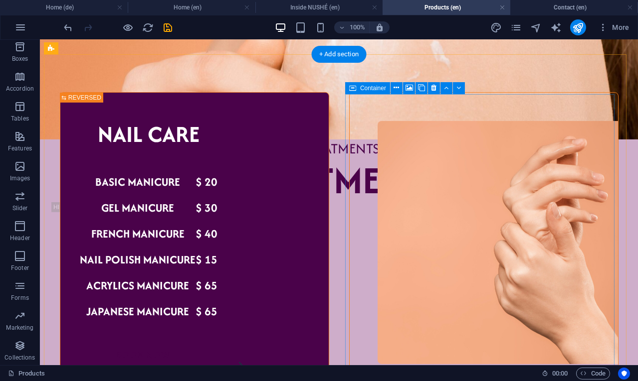
click at [349, 102] on figure at bounding box center [349, 243] width 0 height 300
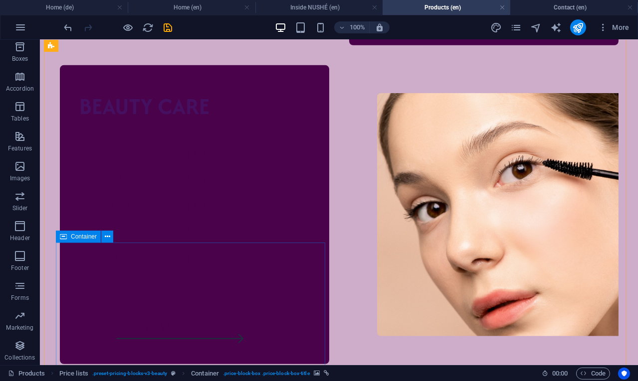
scroll to position [1178, 0]
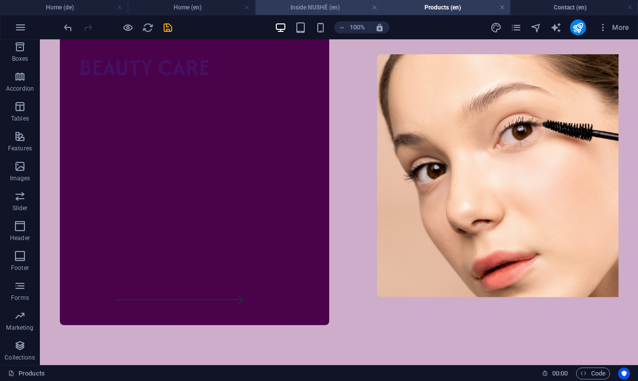
click at [342, 8] on h4 "Inside NUSHÉ (en)" at bounding box center [319, 7] width 128 height 11
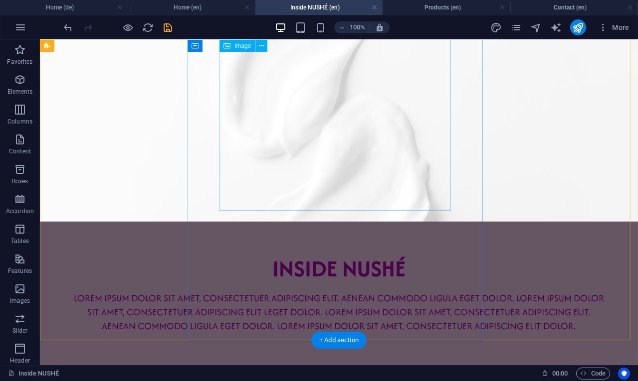
scroll to position [497, 0]
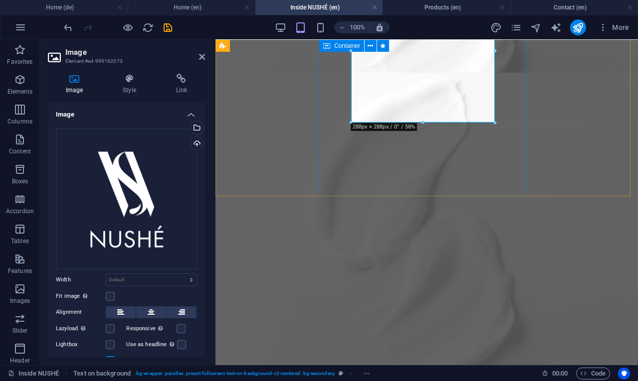
scroll to position [389, 0]
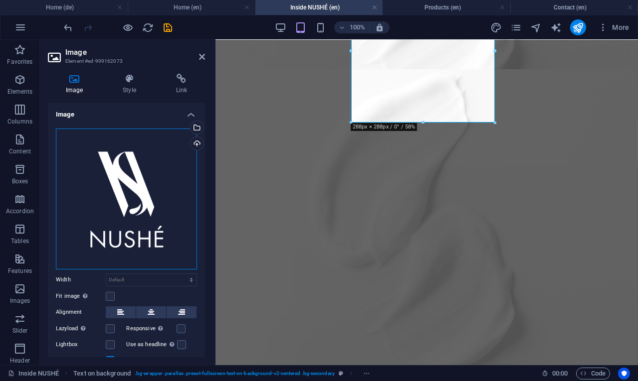
drag, startPoint x: 137, startPoint y: 225, endPoint x: 135, endPoint y: 209, distance: 16.1
click at [135, 209] on div "Drag files here, click to choose files or select files from Files or our free s…" at bounding box center [126, 199] width 141 height 141
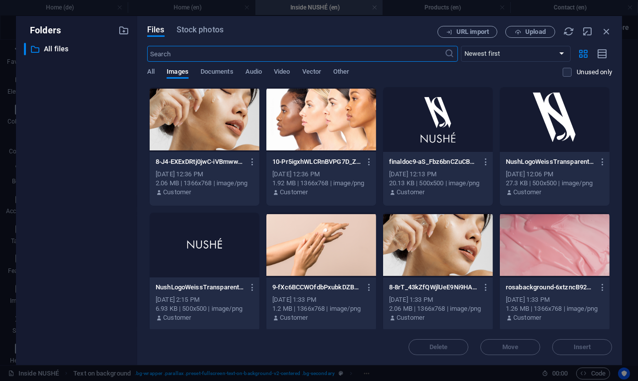
scroll to position [392, 0]
click at [605, 33] on icon "button" at bounding box center [606, 31] width 11 height 11
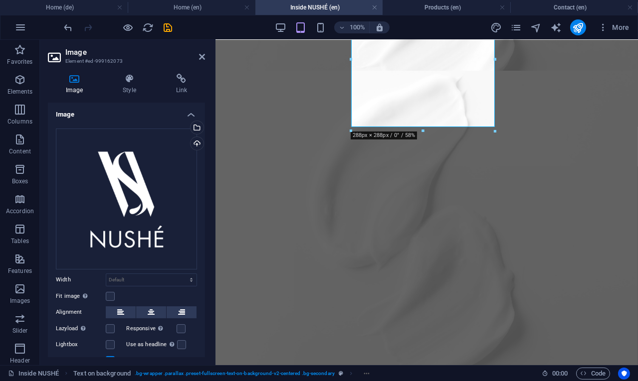
scroll to position [386, 0]
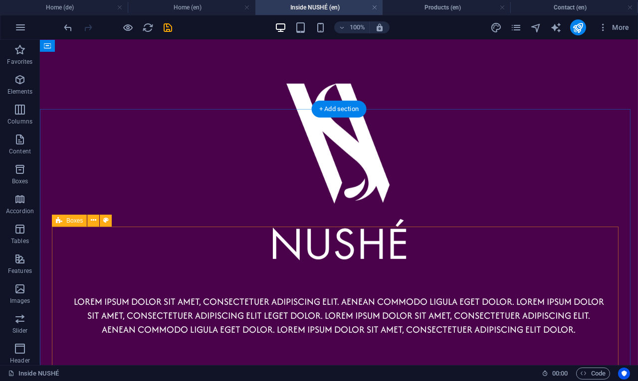
scroll to position [483, 0]
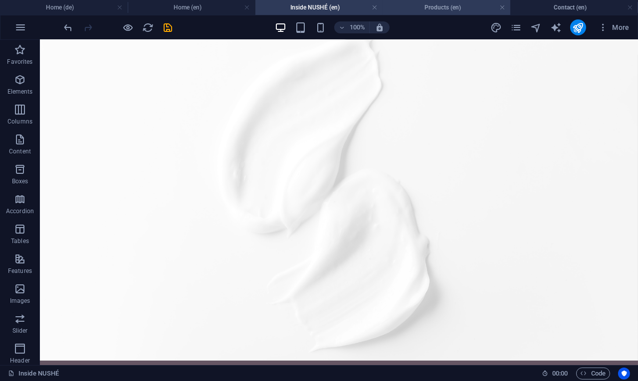
click at [417, 13] on li "Products (en)" at bounding box center [446, 7] width 128 height 15
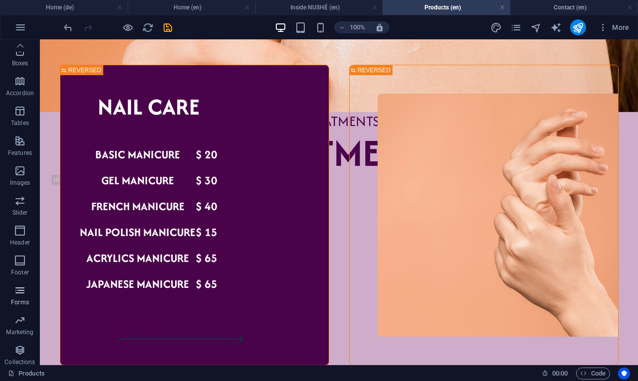
scroll to position [118, 0]
click at [24, 293] on icon "button" at bounding box center [20, 291] width 12 height 12
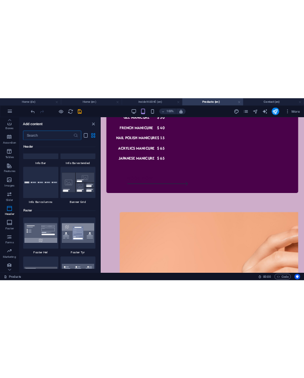
scroll to position [6464, 0]
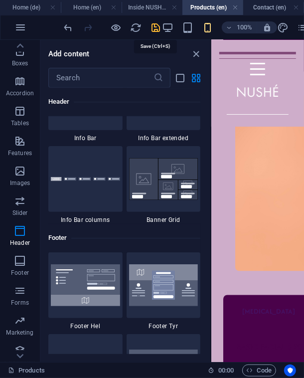
click at [158, 26] on icon "save" at bounding box center [156, 27] width 11 height 11
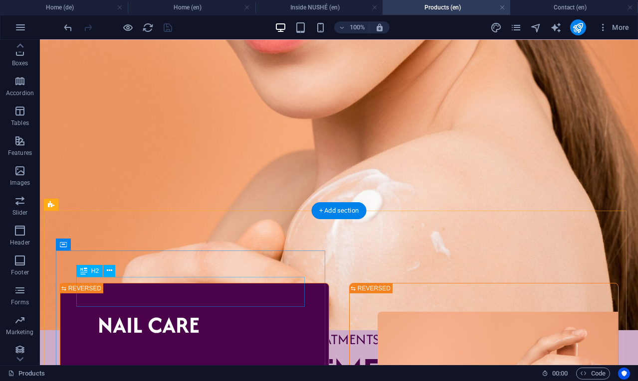
scroll to position [244, 0]
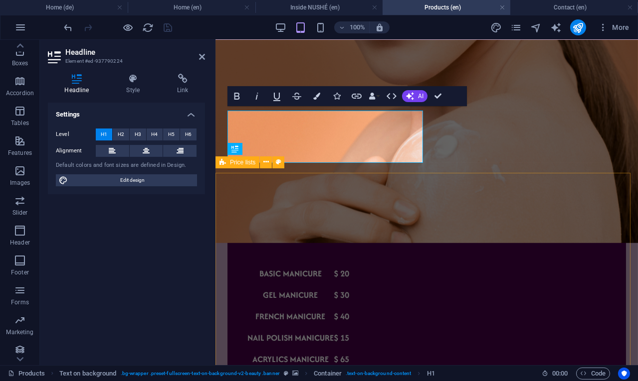
scroll to position [239, 0]
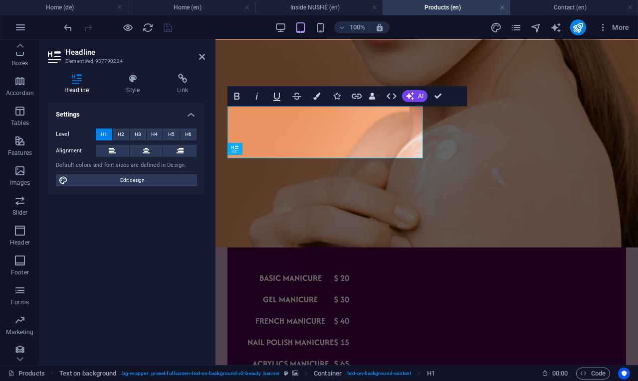
click at [500, 145] on figure at bounding box center [426, 98] width 422 height 299
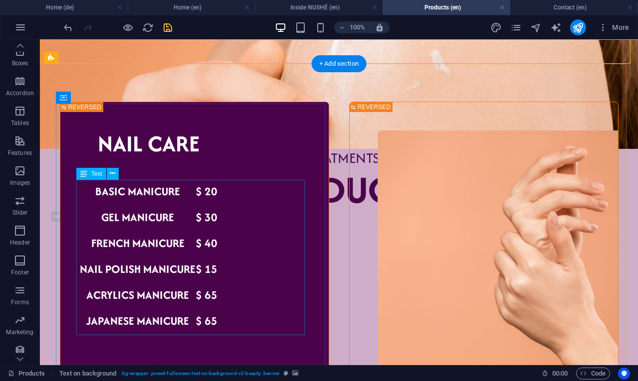
scroll to position [0, 0]
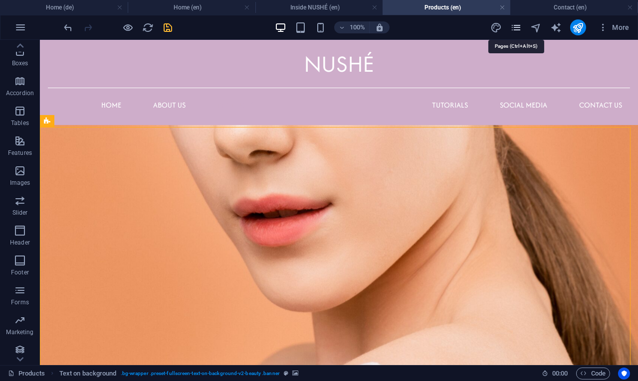
click at [512, 22] on icon "pages" at bounding box center [515, 27] width 11 height 11
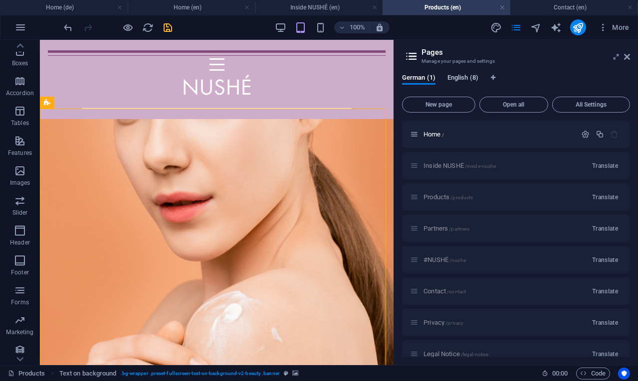
click at [451, 78] on span "English (8)" at bounding box center [462, 79] width 31 height 14
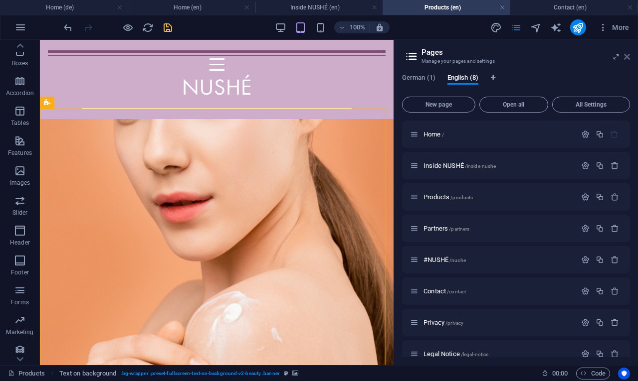
drag, startPoint x: 626, startPoint y: 60, endPoint x: 587, endPoint y: 19, distance: 56.4
click at [626, 60] on icon at bounding box center [627, 57] width 6 height 8
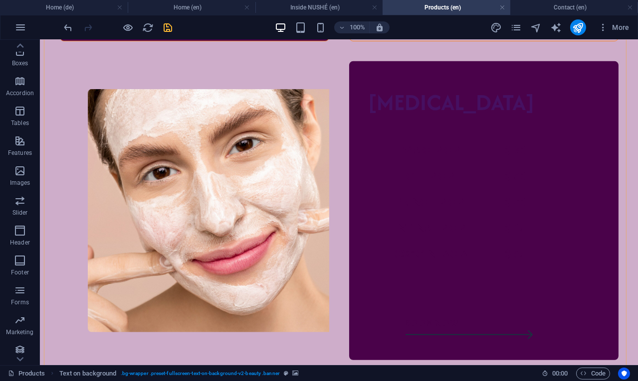
scroll to position [826, 0]
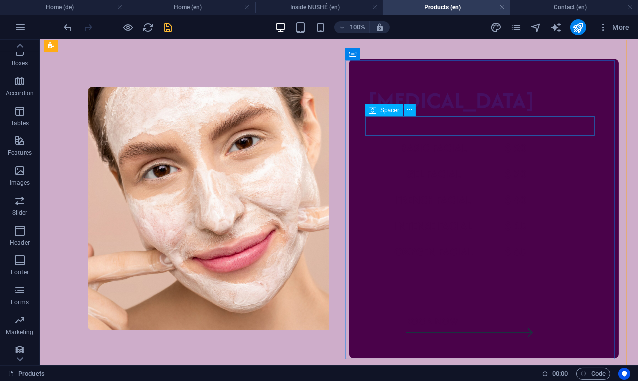
click at [476, 116] on div at bounding box center [451, 125] width 165 height 20
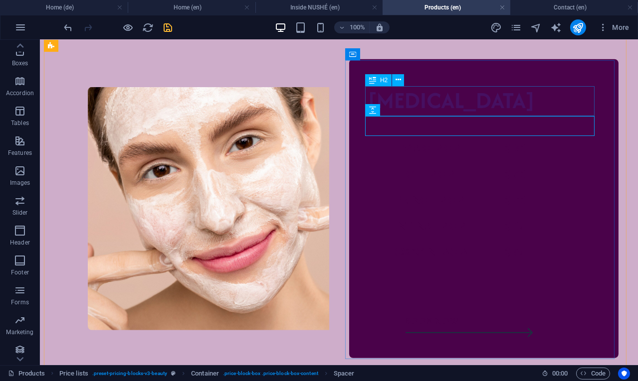
click at [476, 113] on div "[MEDICAL_DATA]" at bounding box center [451, 100] width 165 height 30
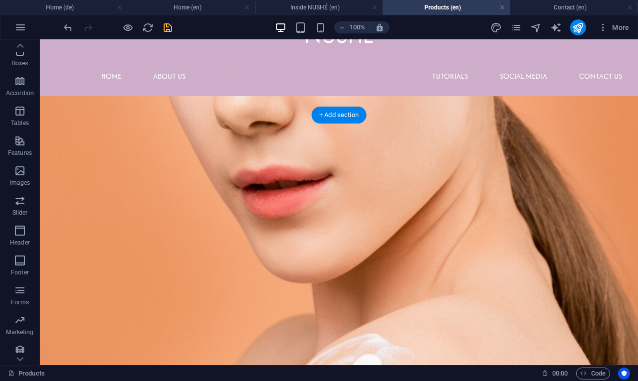
scroll to position [0, 0]
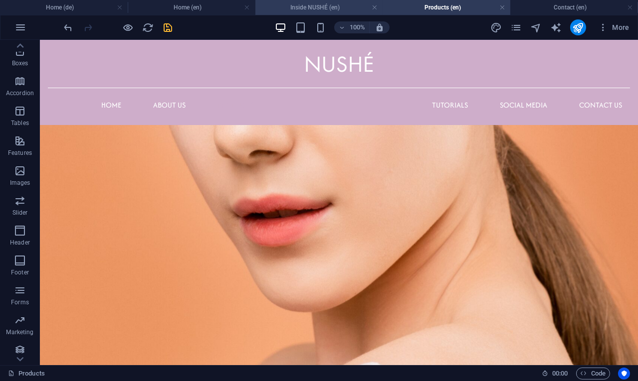
click at [301, 12] on h4 "Inside NUSHÉ (en)" at bounding box center [319, 7] width 128 height 11
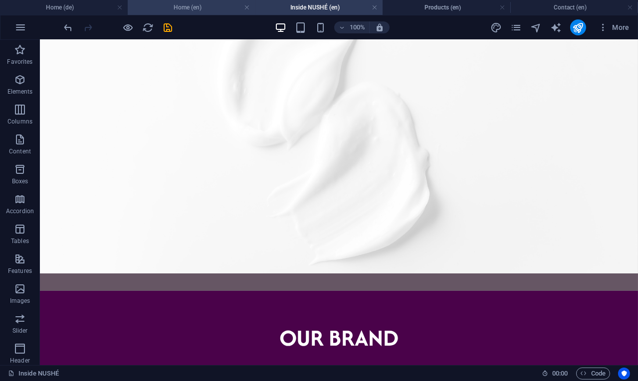
click at [167, 3] on h4 "Home (en)" at bounding box center [192, 7] width 128 height 11
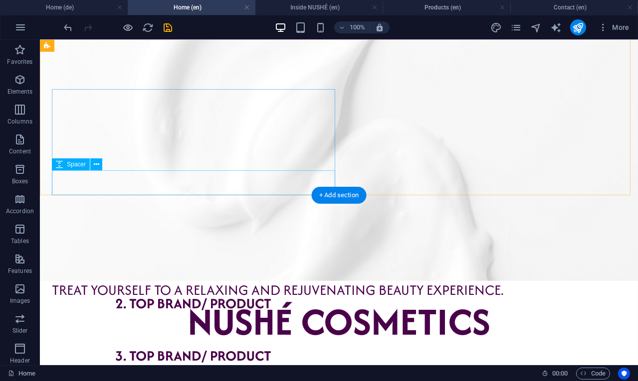
scroll to position [0, 0]
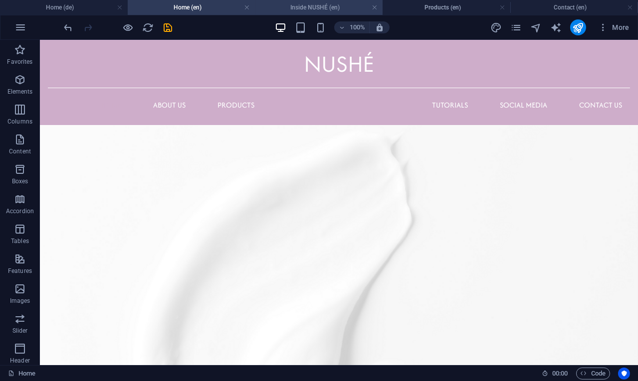
click at [335, 13] on li "Inside NUSHÉ (en)" at bounding box center [319, 7] width 128 height 15
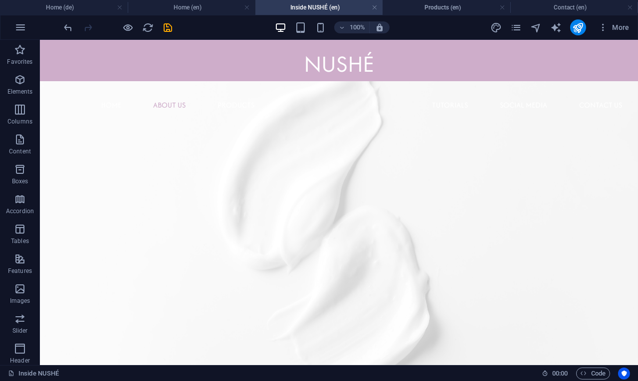
click at [421, 15] on header "100% More" at bounding box center [319, 27] width 638 height 25
click at [424, 9] on h4 "Products (en)" at bounding box center [446, 7] width 128 height 11
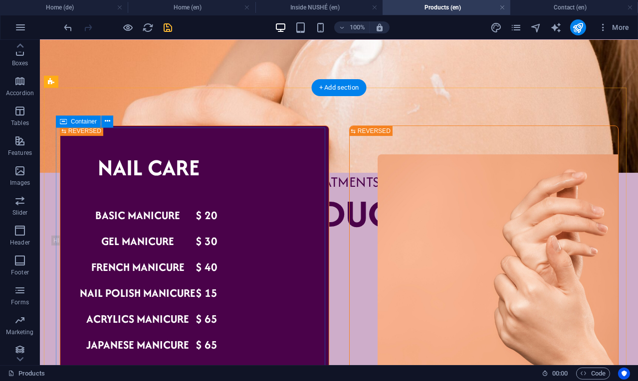
scroll to position [438, 0]
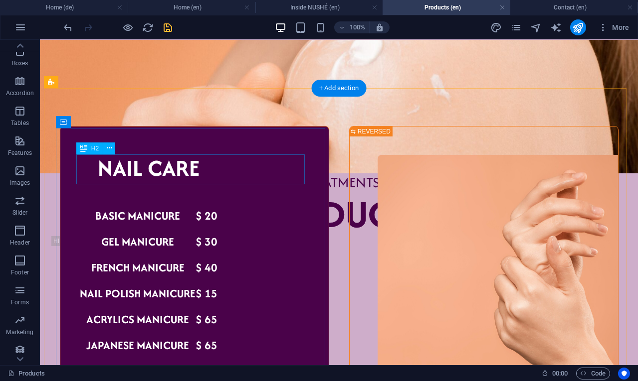
click at [218, 167] on div "Nail care" at bounding box center [149, 168] width 138 height 30
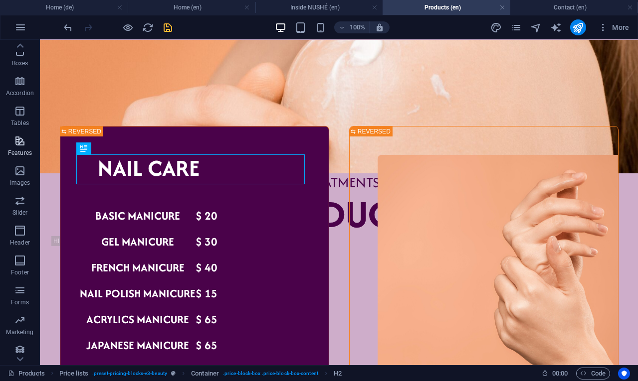
click at [21, 150] on p "Features" at bounding box center [20, 153] width 24 height 8
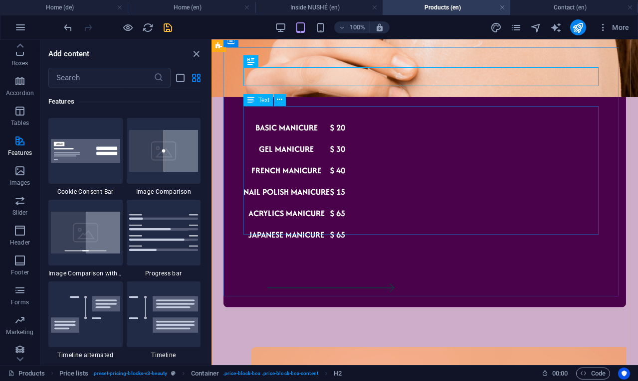
scroll to position [339, 0]
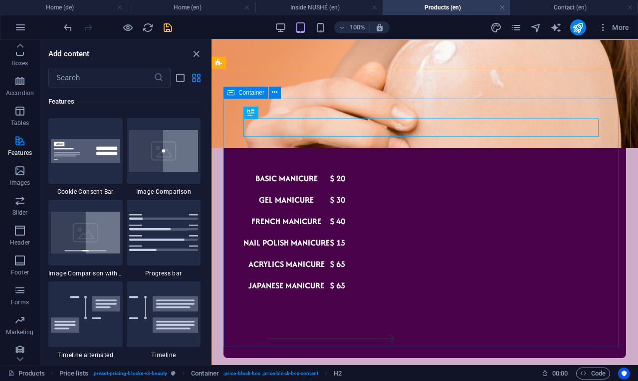
click at [231, 92] on icon at bounding box center [230, 93] width 7 height 12
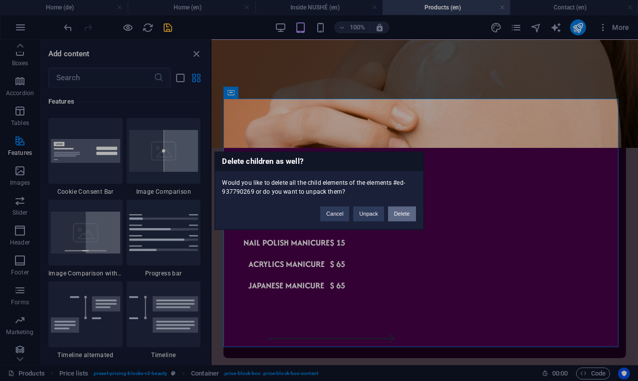
click at [399, 215] on button "Delete" at bounding box center [402, 213] width 28 height 15
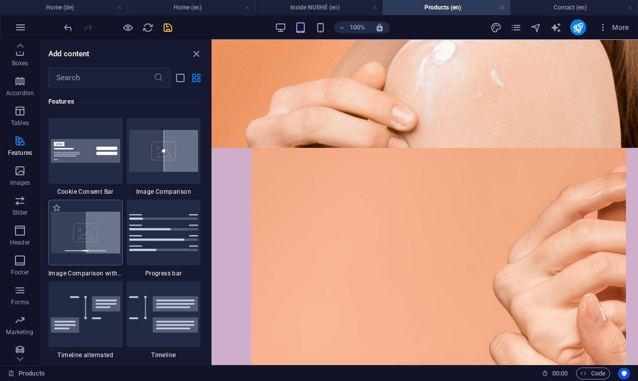
click at [61, 232] on img at bounding box center [85, 233] width 69 height 42
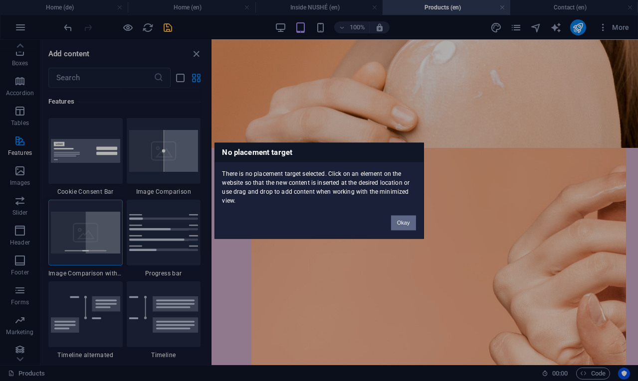
click at [410, 223] on button "Okay" at bounding box center [403, 222] width 25 height 15
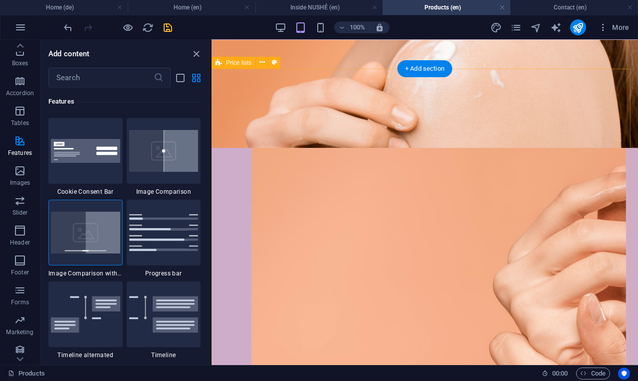
click at [223, 109] on figure at bounding box center [223, 282] width 0 height 347
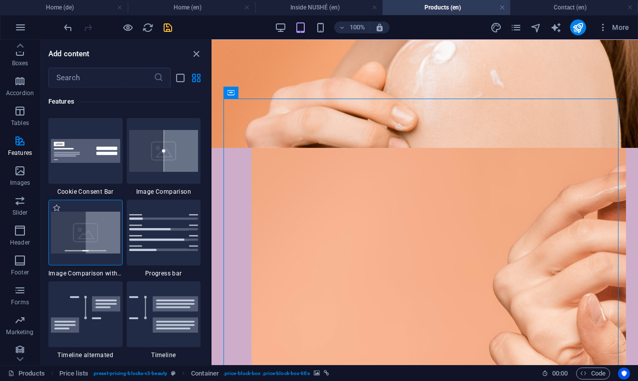
click at [64, 242] on img at bounding box center [85, 233] width 69 height 42
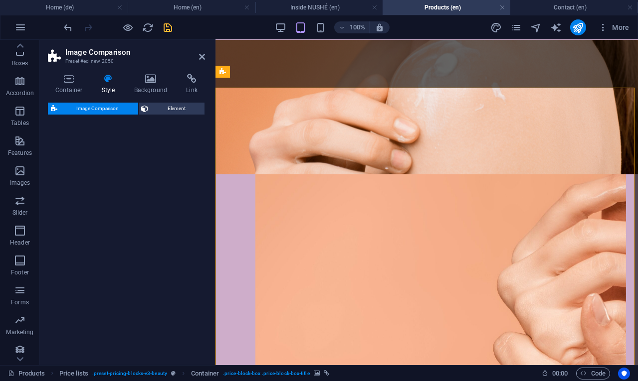
select select "rem"
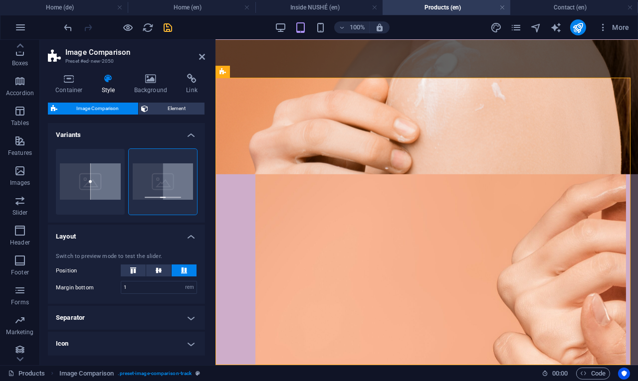
scroll to position [1955, 0]
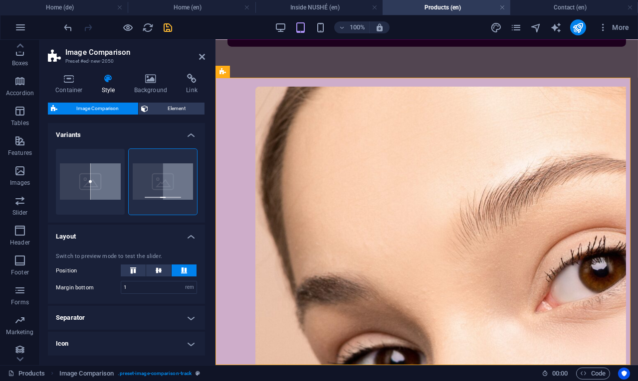
drag, startPoint x: 424, startPoint y: 324, endPoint x: 355, endPoint y: 326, distance: 69.3
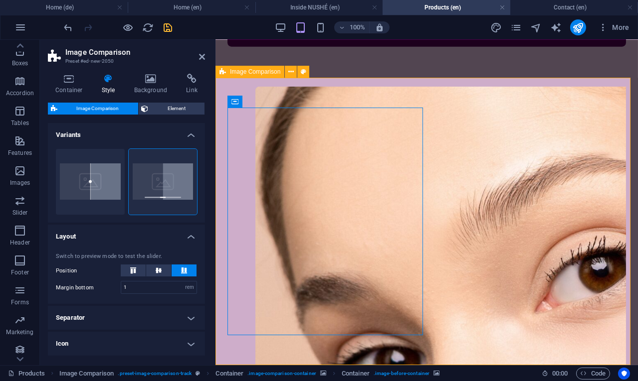
drag, startPoint x: 427, startPoint y: 322, endPoint x: 464, endPoint y: 325, distance: 37.0
click at [91, 181] on button "Default" at bounding box center [90, 182] width 69 height 66
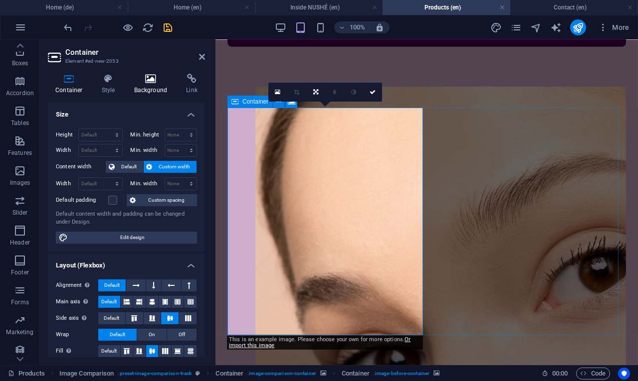
click at [152, 86] on h4 "Background" at bounding box center [153, 84] width 52 height 21
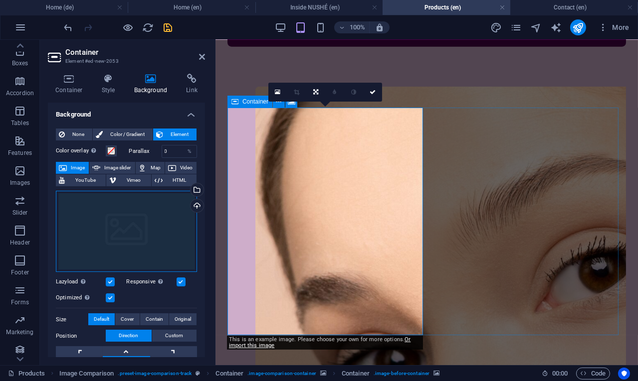
click at [148, 225] on div "Drag files here, click to choose files or select files from Files or our free s…" at bounding box center [126, 232] width 141 height 82
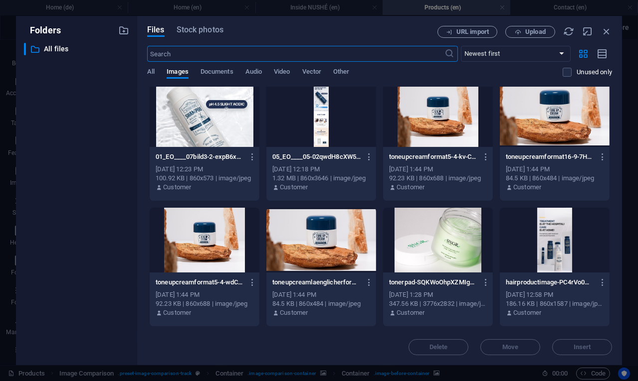
scroll to position [638, 0]
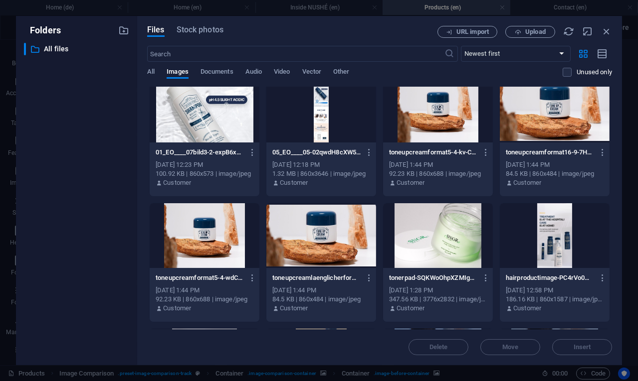
click at [447, 226] on div at bounding box center [438, 235] width 110 height 65
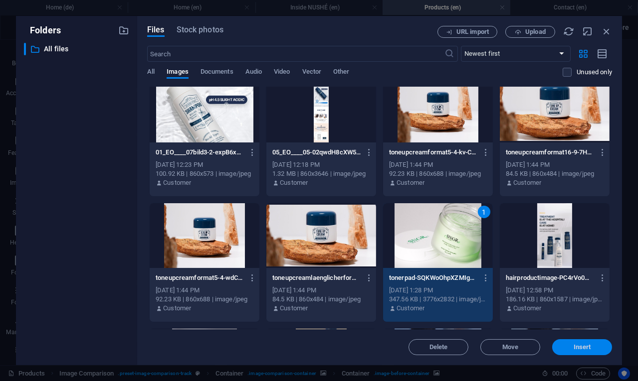
click at [562, 351] on button "Insert" at bounding box center [582, 347] width 60 height 16
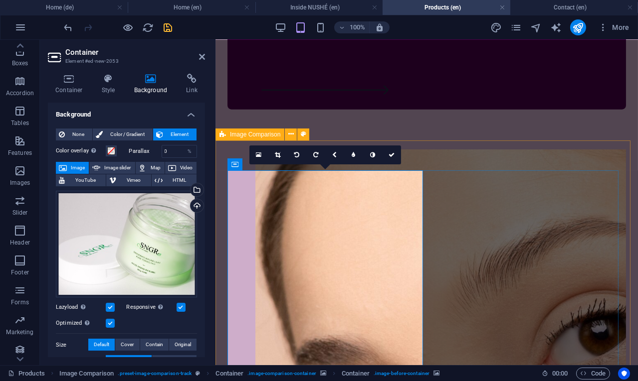
scroll to position [1955, 0]
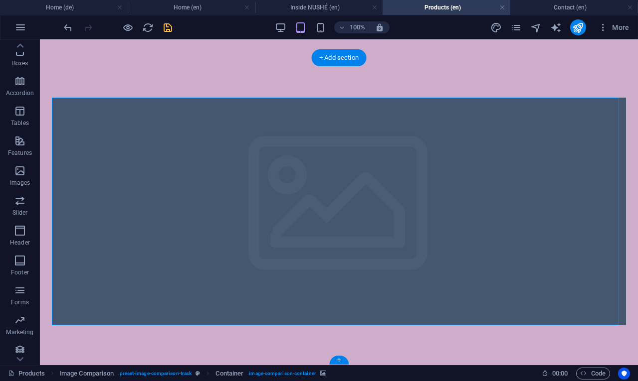
click at [497, 237] on figure at bounding box center [339, 212] width 574 height 228
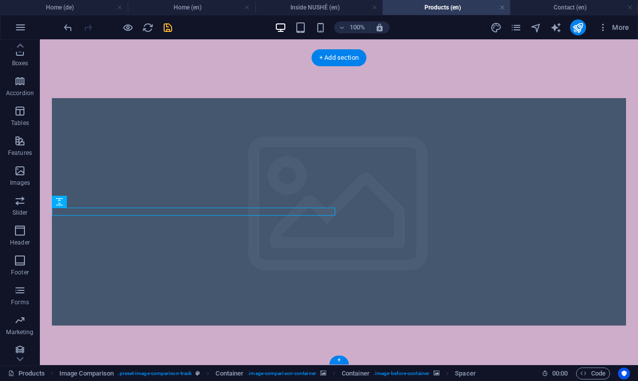
click at [342, 214] on figure at bounding box center [339, 212] width 574 height 228
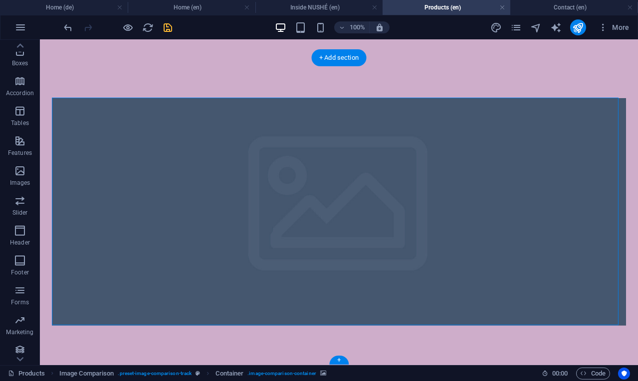
click at [421, 230] on figure at bounding box center [339, 212] width 574 height 228
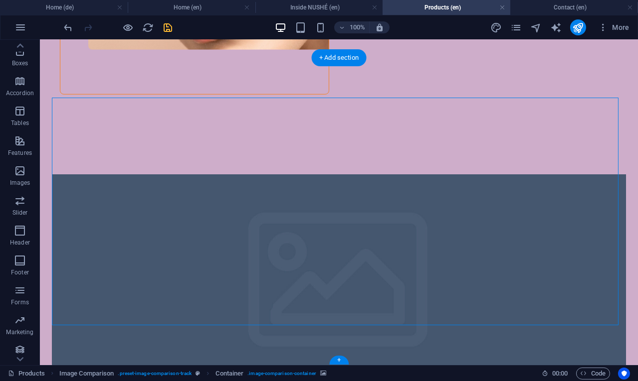
select select "vh"
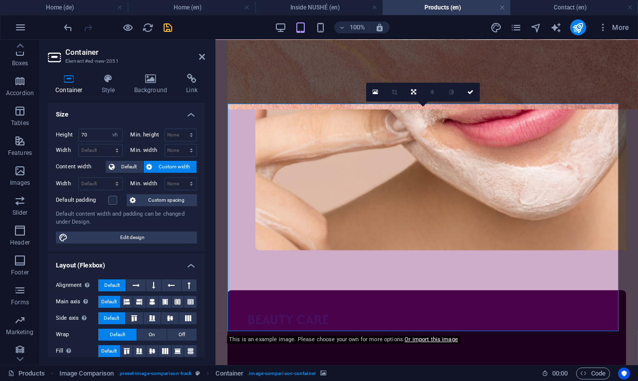
scroll to position [1955, 0]
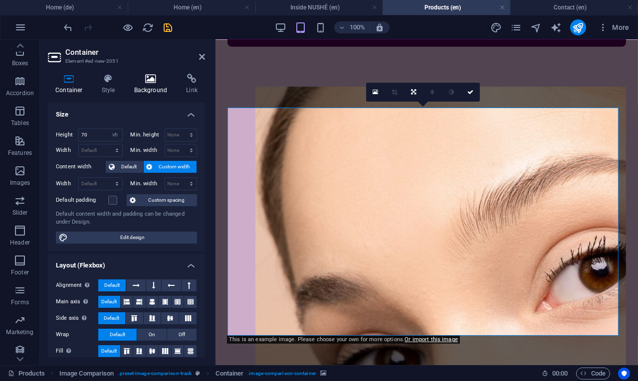
click at [152, 76] on icon at bounding box center [151, 79] width 48 height 10
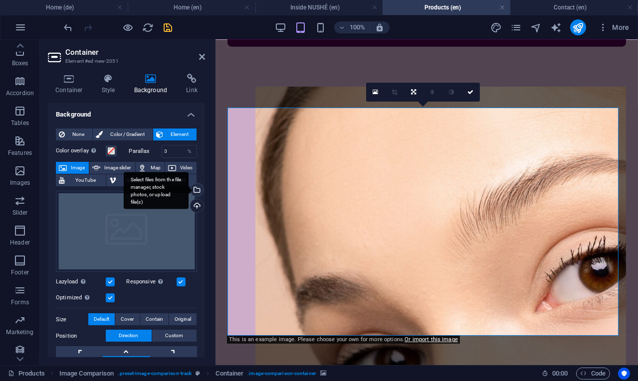
click at [197, 189] on div "Select files from the file manager, stock photos, or upload file(s)" at bounding box center [195, 190] width 15 height 15
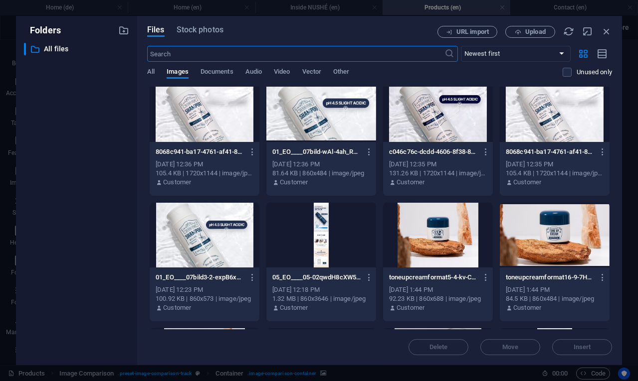
scroll to position [513, 0]
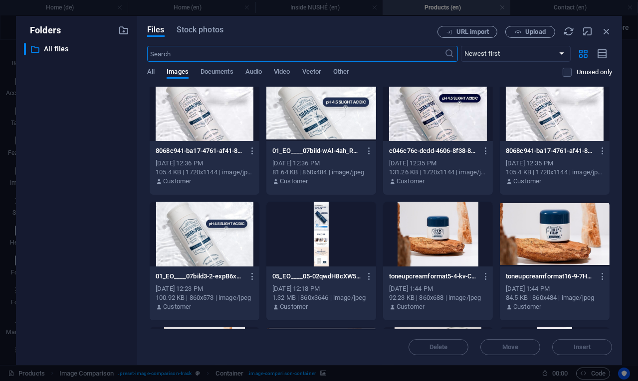
click at [536, 114] on div at bounding box center [555, 108] width 110 height 65
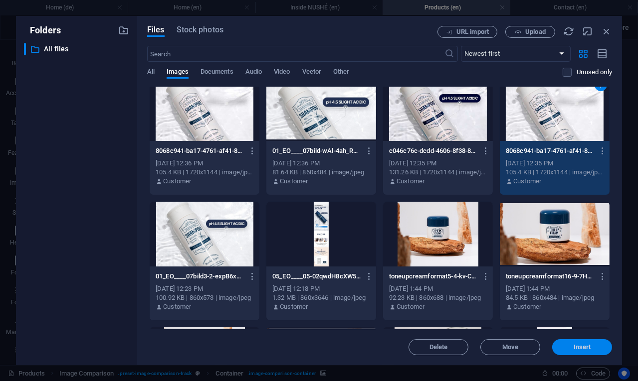
click at [590, 347] on span "Insert" at bounding box center [581, 347] width 17 height 6
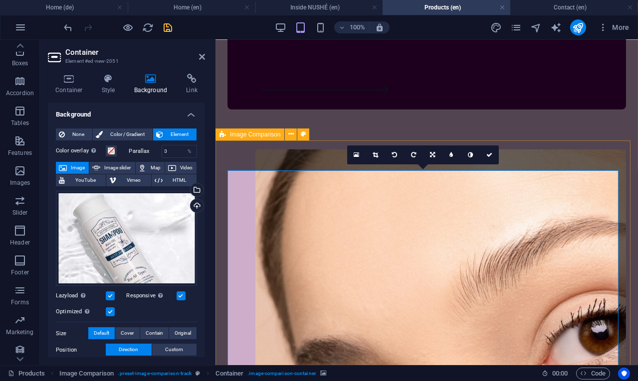
scroll to position [1955, 0]
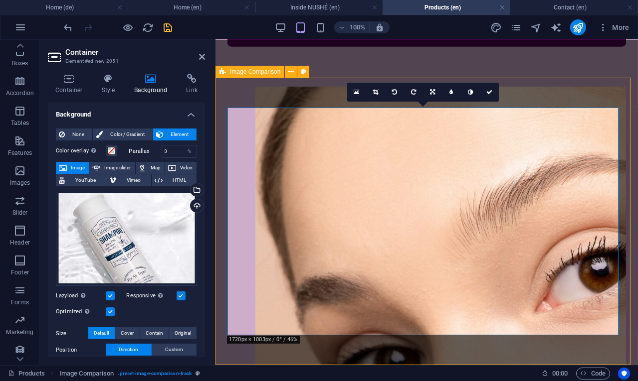
scroll to position [1475, 0]
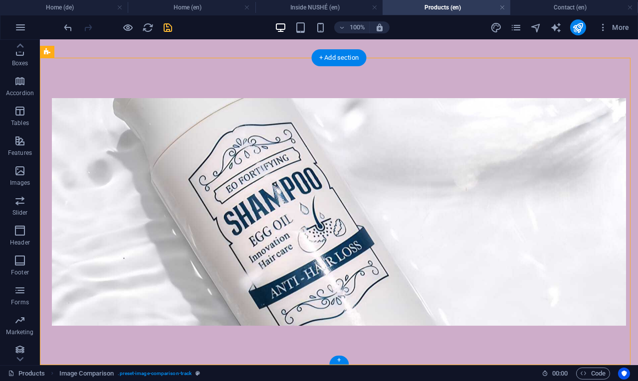
click at [339, 214] on figure at bounding box center [339, 212] width 574 height 228
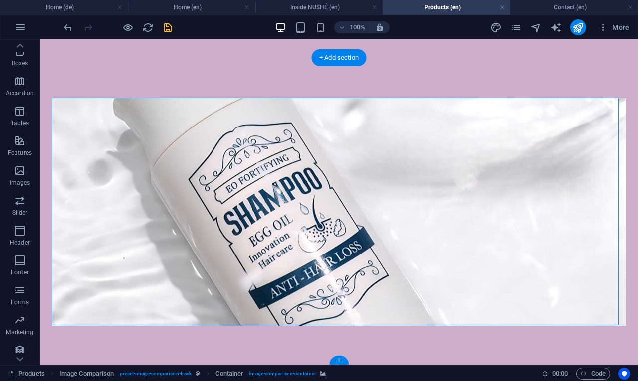
click at [406, 292] on figure at bounding box center [339, 212] width 574 height 228
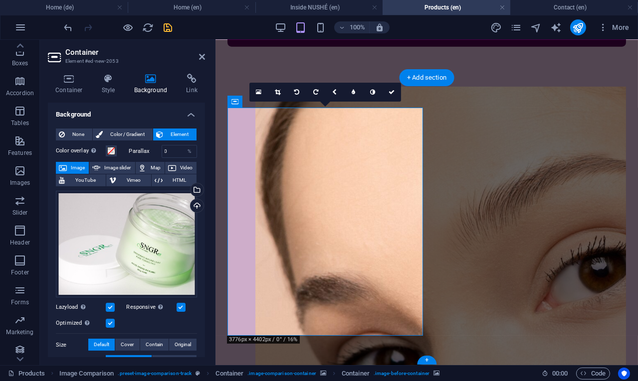
scroll to position [1955, 0]
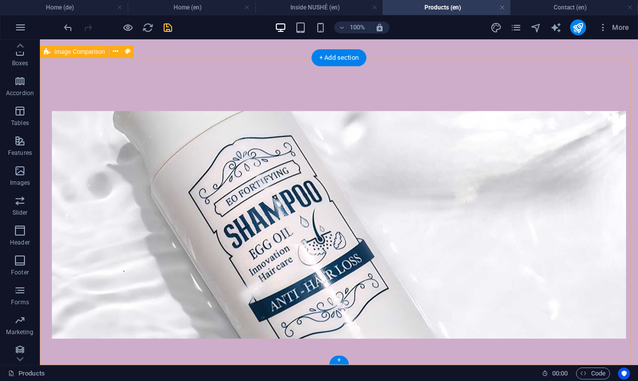
scroll to position [1475, 0]
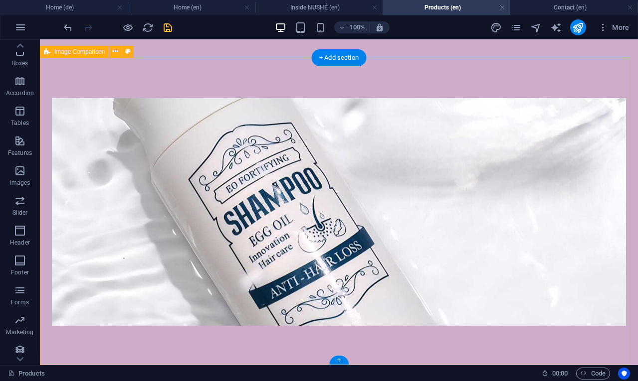
click at [258, 347] on div at bounding box center [339, 212] width 598 height 308
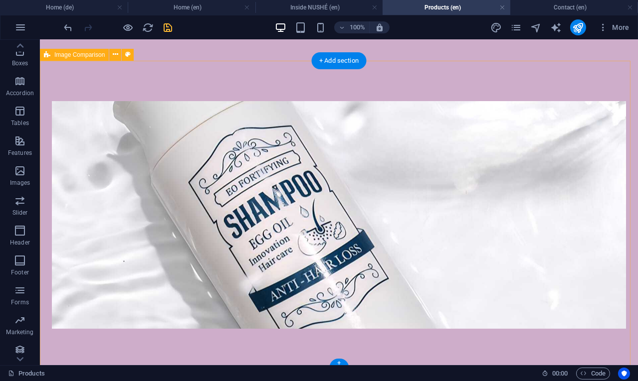
scroll to position [1400, 0]
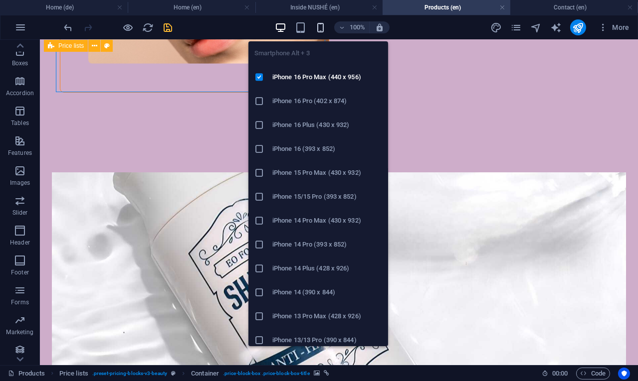
click at [323, 24] on icon "button" at bounding box center [320, 27] width 11 height 11
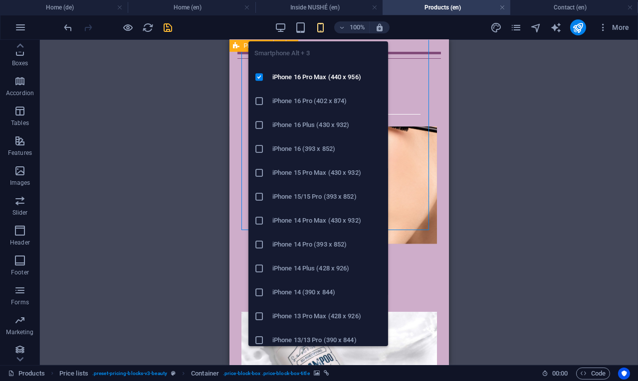
scroll to position [1196, 0]
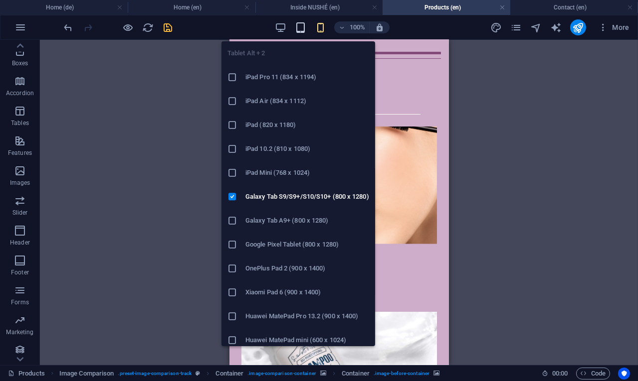
click at [301, 28] on icon "button" at bounding box center [300, 27] width 11 height 11
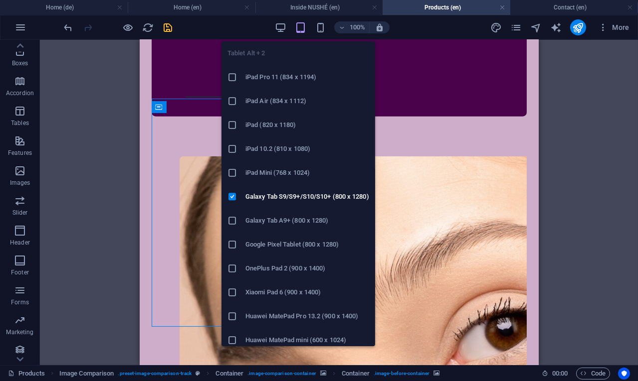
scroll to position [1890, 0]
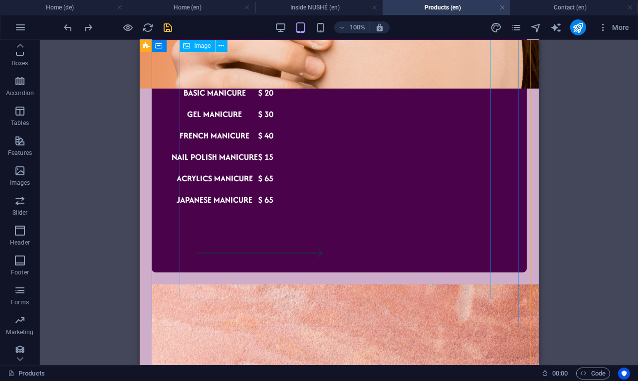
scroll to position [359, 0]
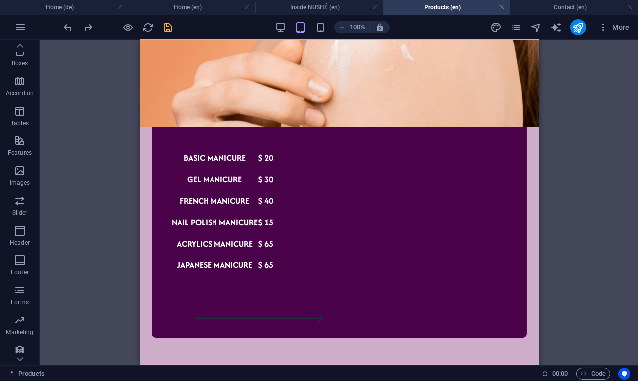
click at [288, 29] on div "100%" at bounding box center [331, 27] width 115 height 16
click at [284, 28] on icon "button" at bounding box center [280, 27] width 11 height 11
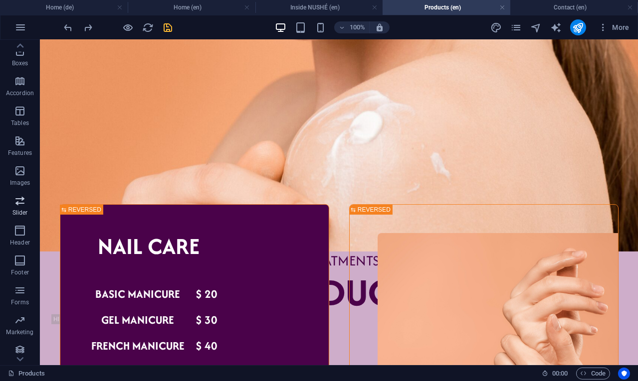
click at [12, 209] on p "Slider" at bounding box center [19, 213] width 15 height 8
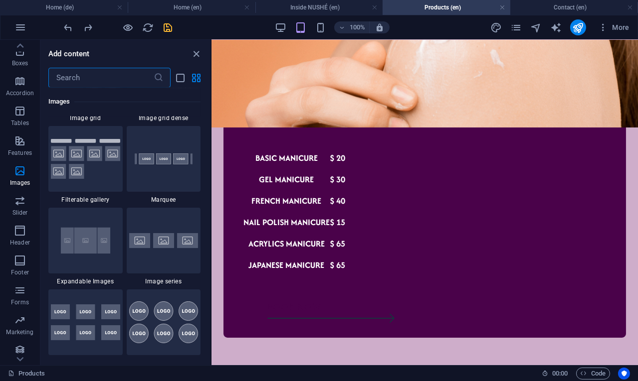
scroll to position [5193, 0]
